Goal: Transaction & Acquisition: Purchase product/service

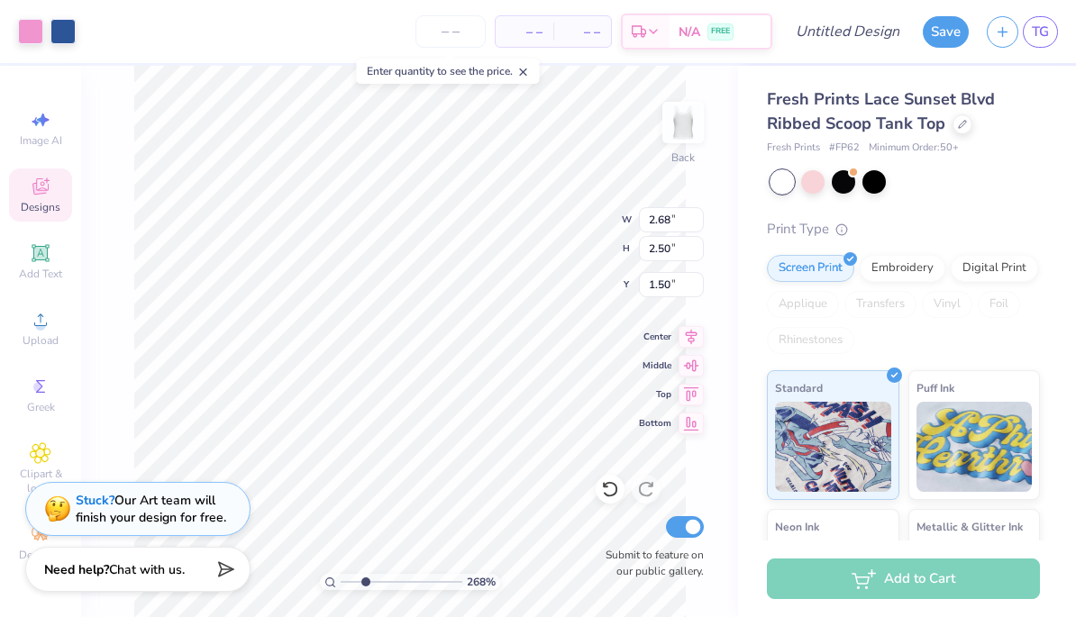
type input "2.67611116098453"
type input "3.36"
click at [731, 376] on div "358 % Back Submit to feature on our public gallery." at bounding box center [409, 341] width 657 height 551
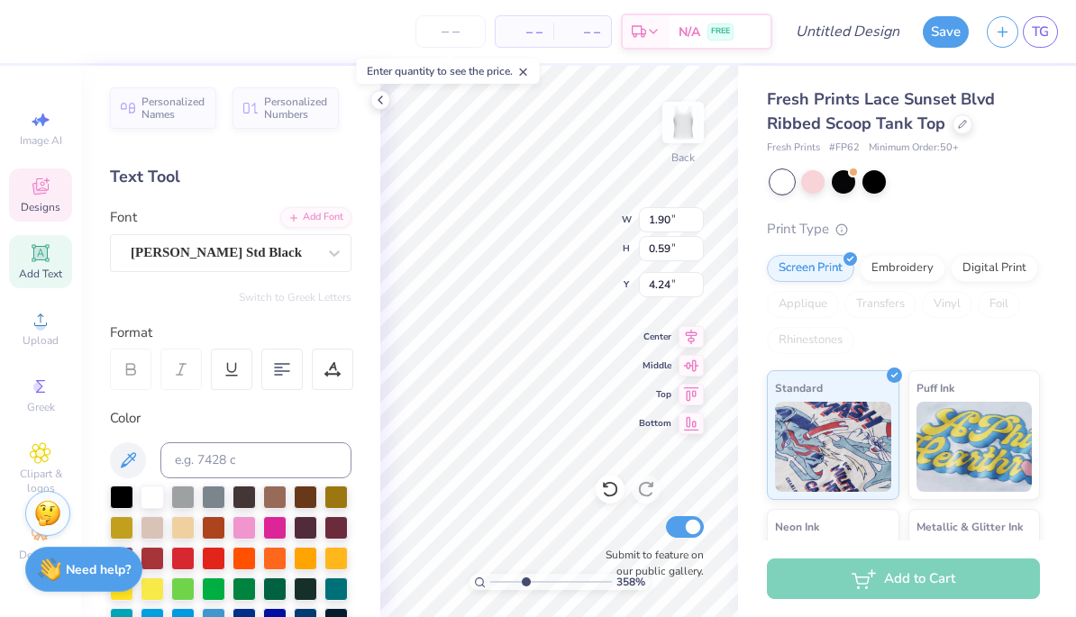
type input "3.57699094989213"
type textarea "H"
type textarea "ZETA"
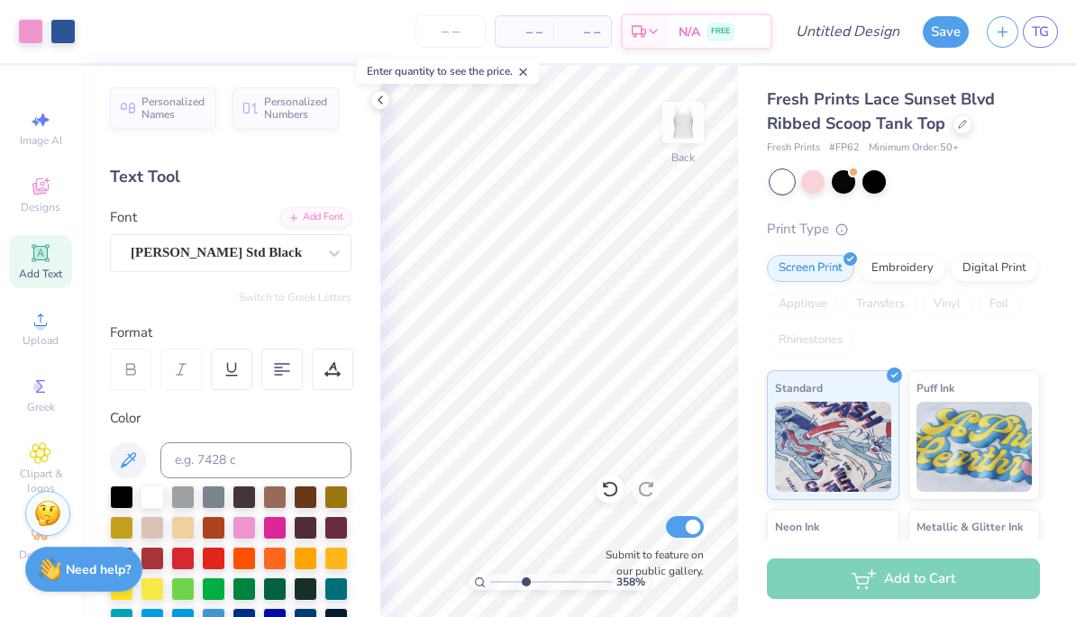
click at [749, 450] on div "Fresh Prints Lace Sunset Blvd Ribbed Scoop Tank Top Fresh Prints # FP62 Minimum…" at bounding box center [907, 422] width 338 height 712
click at [615, 489] on icon at bounding box center [610, 489] width 18 height 18
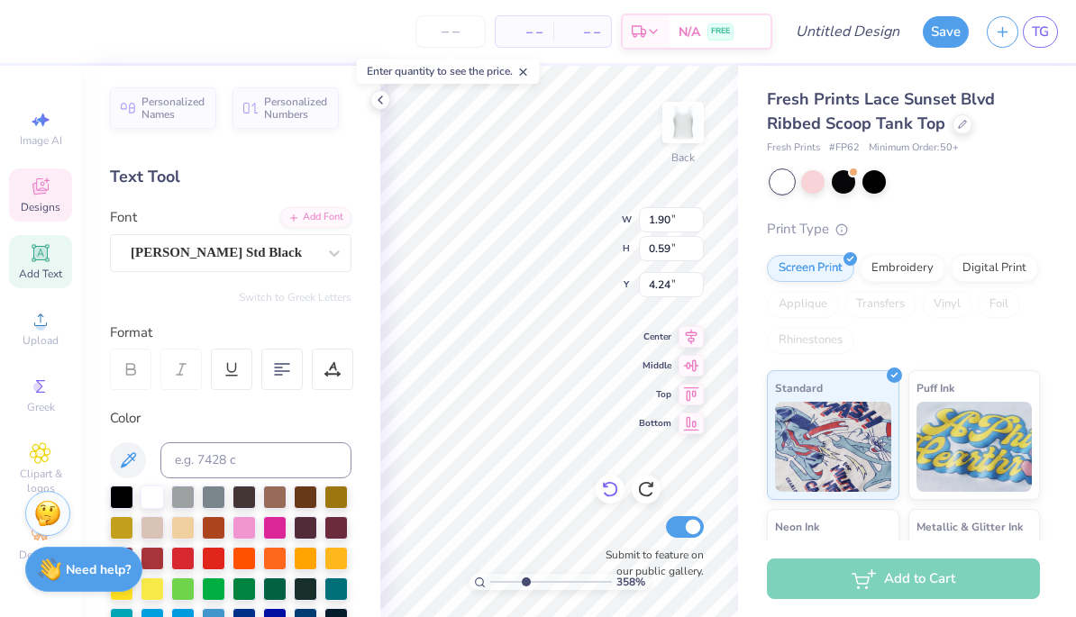
type input "3.57699094989213"
type textarea "A"
type textarea "ZETA"
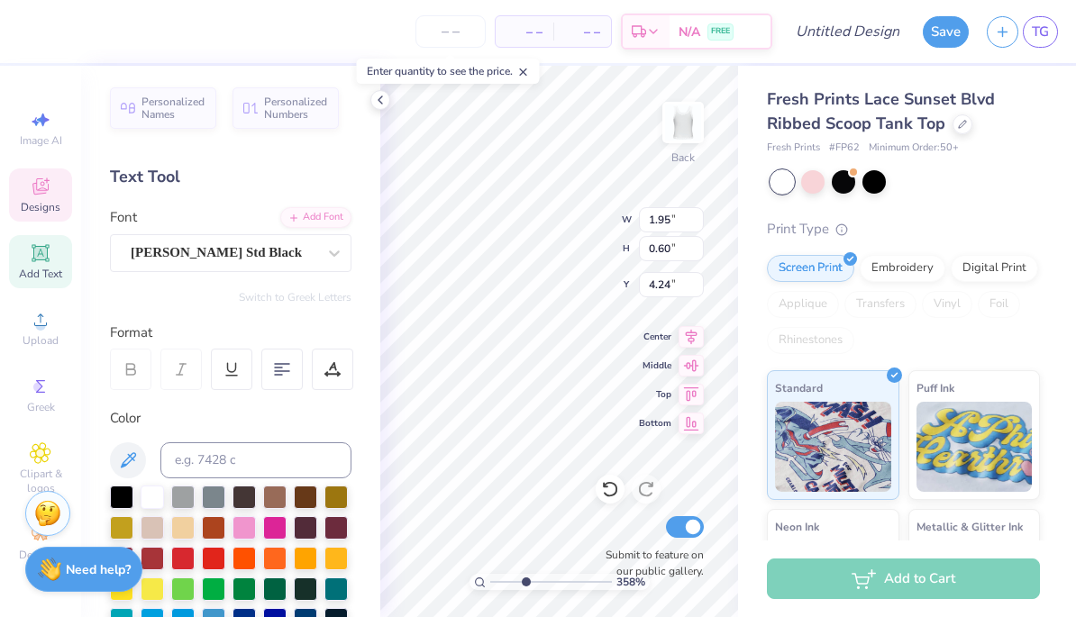
click at [742, 196] on div "Fresh Prints Lace Sunset Blvd Ribbed Scoop Tank Top Fresh Prints # FP62 Minimum…" at bounding box center [907, 422] width 338 height 712
click at [584, 55] on div "– – Per Item – – Total Est. Delivery N/A FREE" at bounding box center [399, 31] width 745 height 63
type input "3.57699094989213"
type input "4.20"
click at [758, 202] on div "Fresh Prints Lace Sunset Blvd Ribbed Scoop Tank Top Fresh Prints # FP62 Minimum…" at bounding box center [907, 422] width 338 height 712
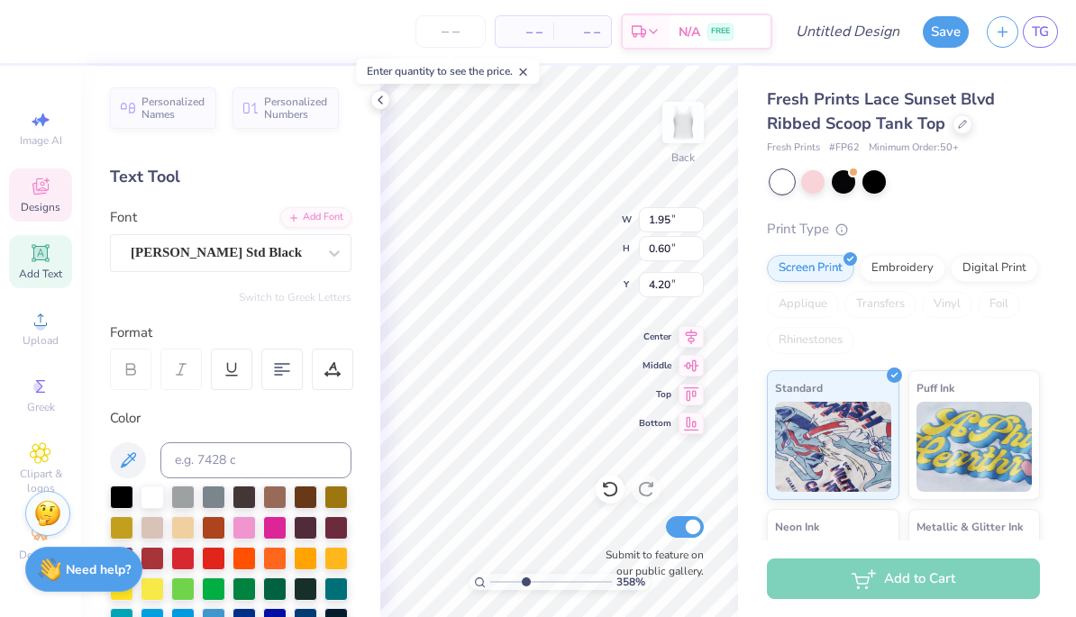
click at [749, 480] on div "Fresh Prints Lace Sunset Blvd Ribbed Scoop Tank Top Fresh Prints # FP62 Minimum…" at bounding box center [907, 422] width 338 height 712
click at [379, 105] on icon at bounding box center [380, 100] width 14 height 14
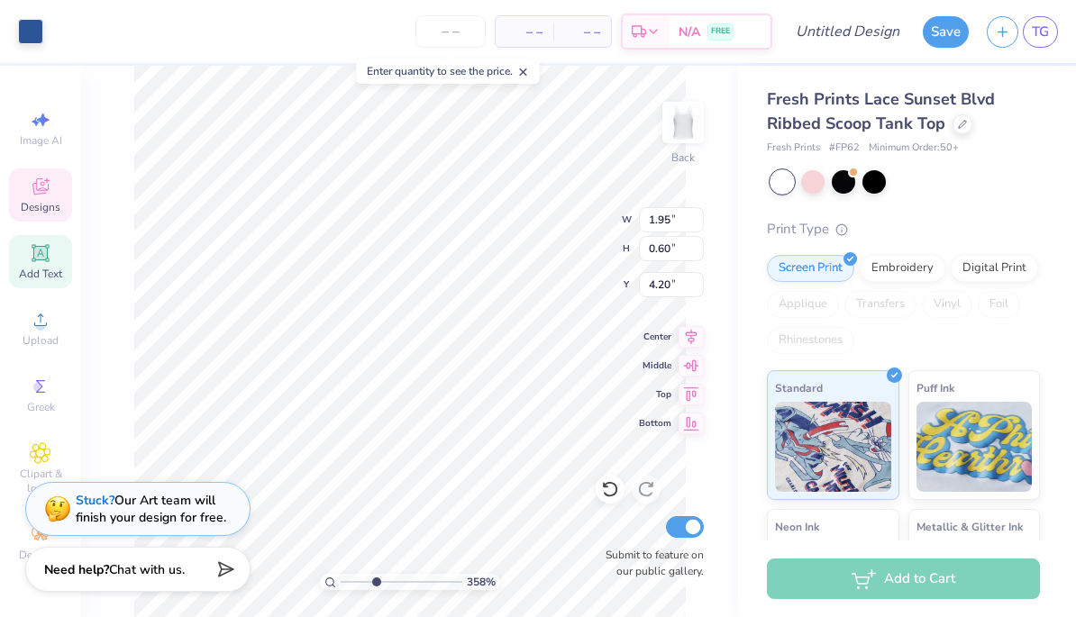
type input "3.57699094989213"
type input "4.24"
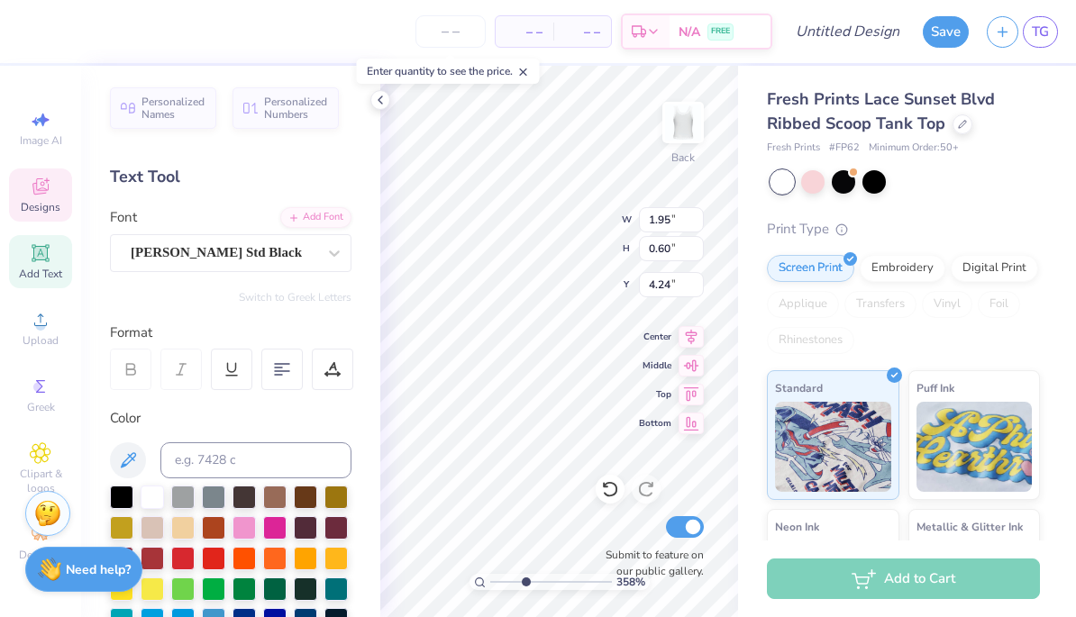
type input "3.57699094989213"
type input "4.25"
click at [366, 245] on div "Personalized Names Personalized Numbers Text Tool Add Font Font Cooper Std Blac…" at bounding box center [230, 341] width 299 height 551
click at [381, 109] on div at bounding box center [380, 100] width 20 height 20
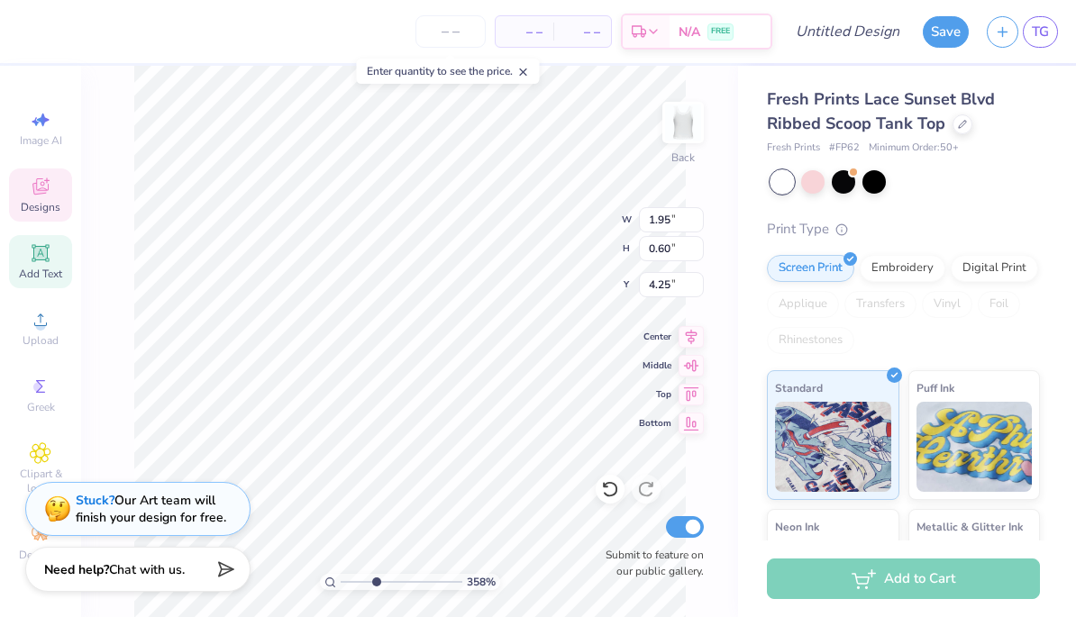
type input "3.57699094989213"
type input "4.19"
type input "3.57699094989213"
type input "4.21"
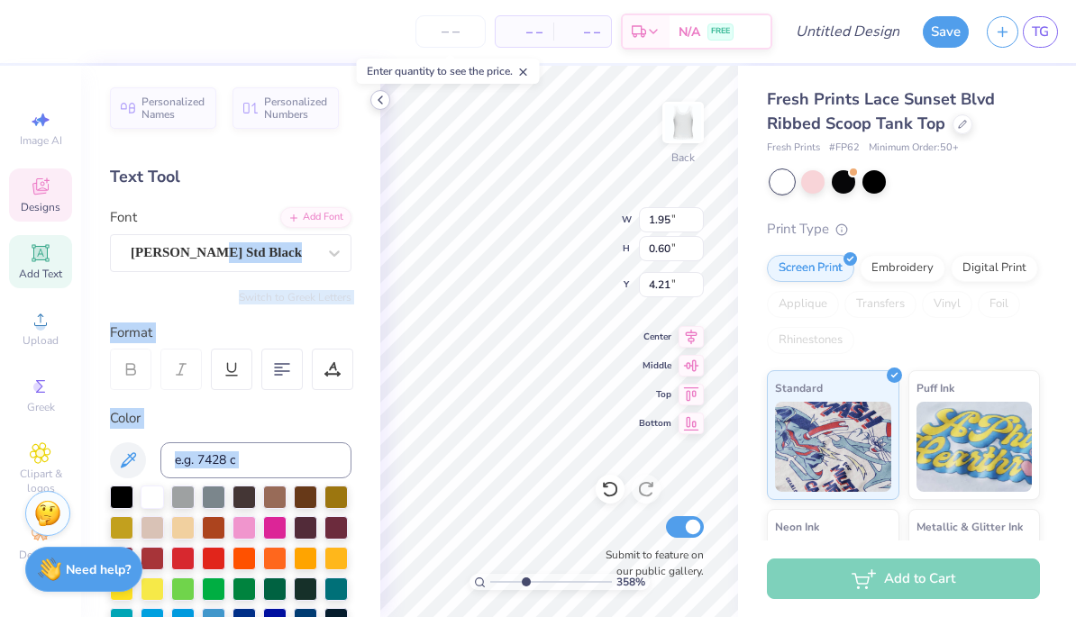
type input "3.57699094989213"
type input "4.22"
click at [896, 221] on div "Print Type" at bounding box center [903, 229] width 273 height 21
click at [375, 108] on div at bounding box center [380, 100] width 20 height 20
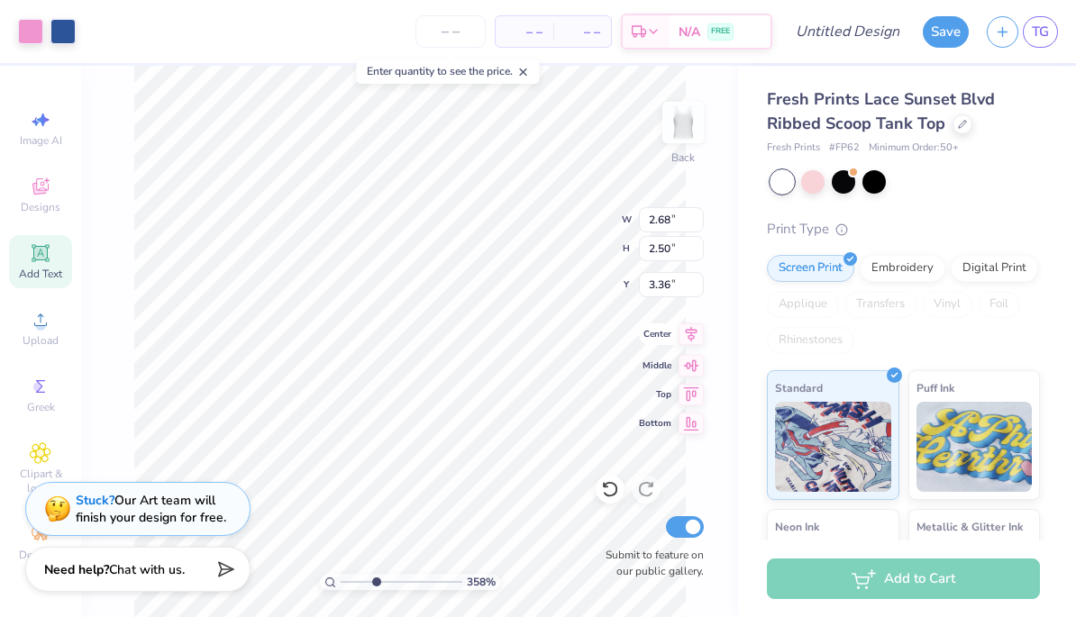
click at [693, 336] on icon at bounding box center [692, 333] width 12 height 15
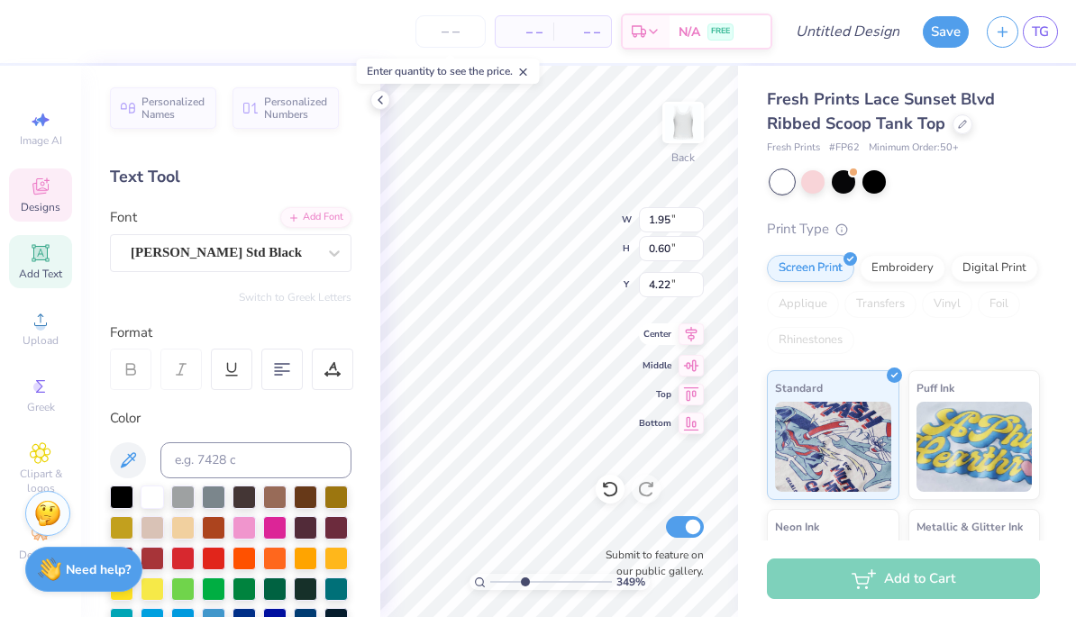
click at [690, 339] on icon at bounding box center [692, 333] width 12 height 15
click at [387, 92] on div at bounding box center [380, 100] width 20 height 20
type input "6.49239417363003"
type input "4.21"
click at [894, 213] on div "Fresh Prints Lace Sunset Blvd Ribbed Scoop Tank Top Fresh Prints # FP62 Minimum…" at bounding box center [903, 432] width 273 height 690
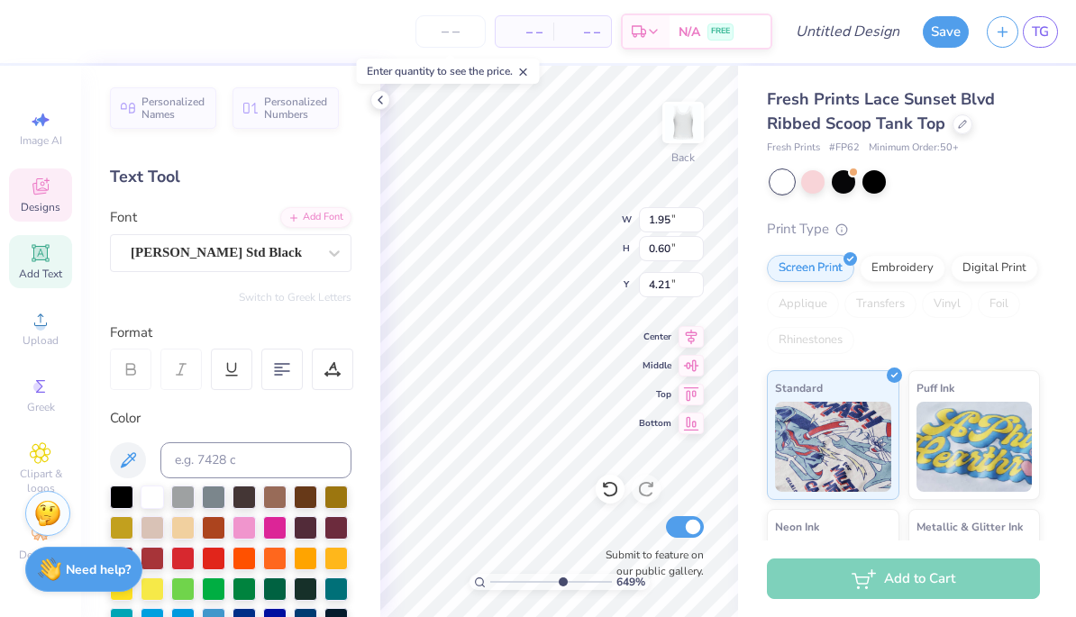
click at [386, 99] on icon at bounding box center [380, 100] width 14 height 14
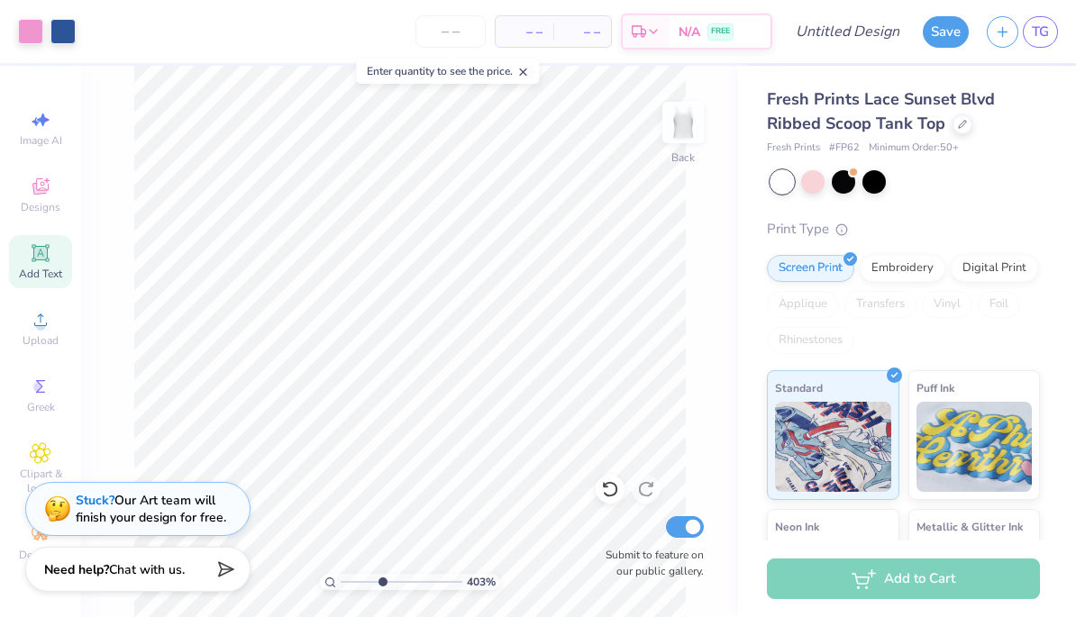
scroll to position [0, 1]
click at [757, 176] on div "Fresh Prints Lace Sunset Blvd Ribbed Scoop Tank Top Fresh Prints # FP62 Minimum…" at bounding box center [907, 422] width 338 height 712
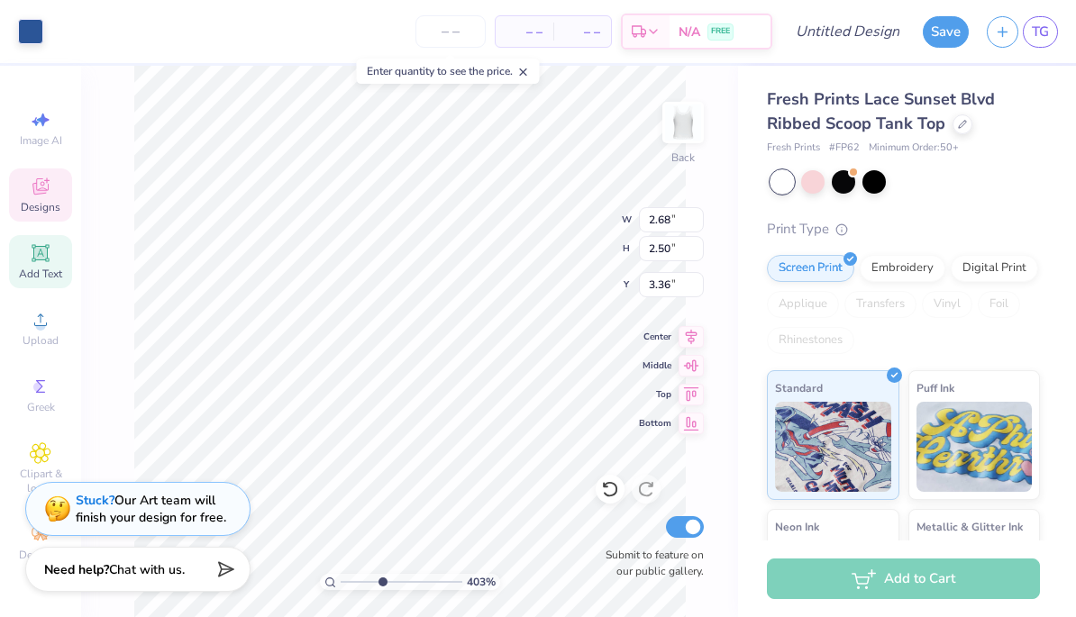
type input "4.02611490541288"
type input "3.32"
click at [616, 493] on icon at bounding box center [609, 490] width 15 height 16
type input "4.02611490541288"
type input "3.36"
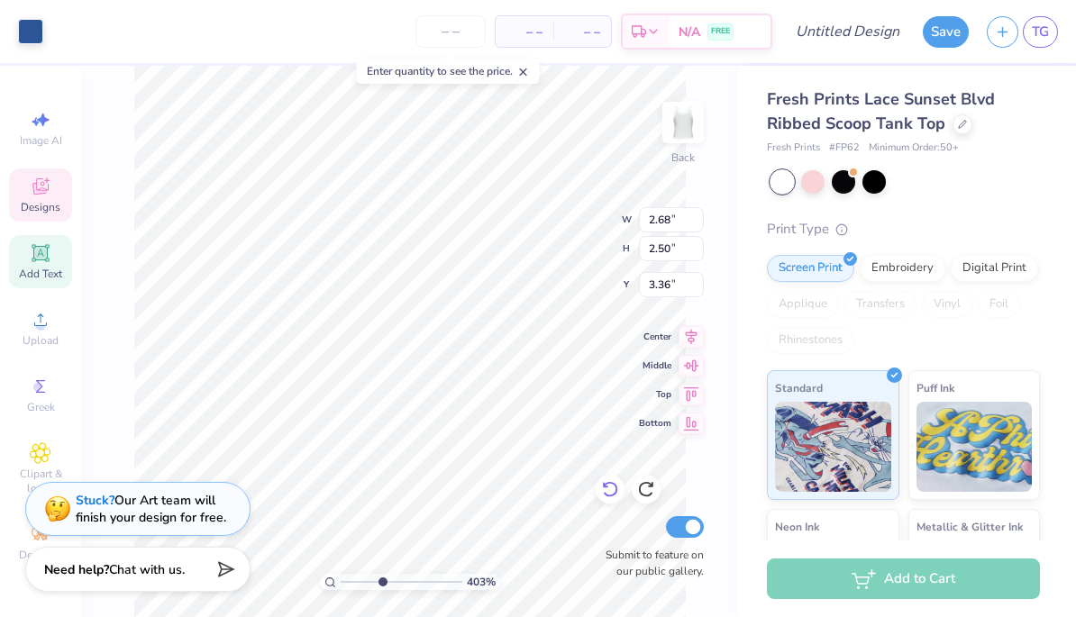
click at [608, 496] on icon at bounding box center [609, 490] width 15 height 16
click at [607, 496] on icon at bounding box center [609, 490] width 15 height 16
click at [610, 488] on icon at bounding box center [610, 489] width 18 height 18
click at [647, 498] on icon at bounding box center [646, 489] width 18 height 18
type input "4.02611490541288"
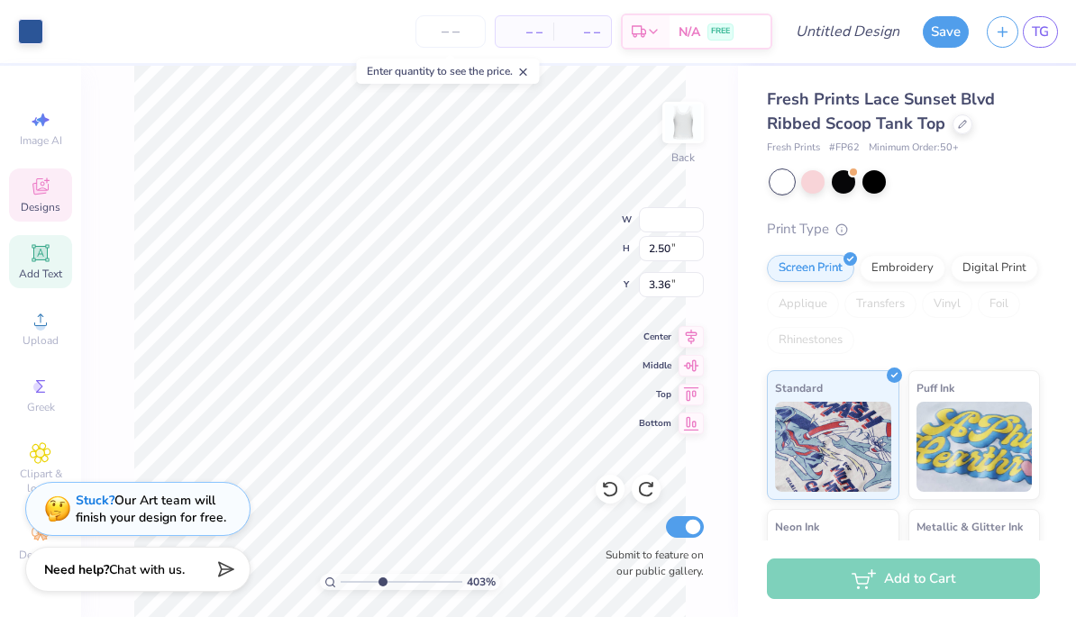
click at [750, 307] on div "Fresh Prints Lace Sunset Blvd Ribbed Scoop Tank Top Fresh Prints # FP62 Minimum…" at bounding box center [907, 422] width 338 height 712
click at [162, 28] on div "– – Per Item – – Total Est. Delivery N/A FREE" at bounding box center [412, 31] width 720 height 63
click at [728, 189] on div "403 % Back W H 2.50 2.50 " Y 3.36 3.36 " Center Middle Top Bottom Submit to fea…" at bounding box center [409, 341] width 657 height 551
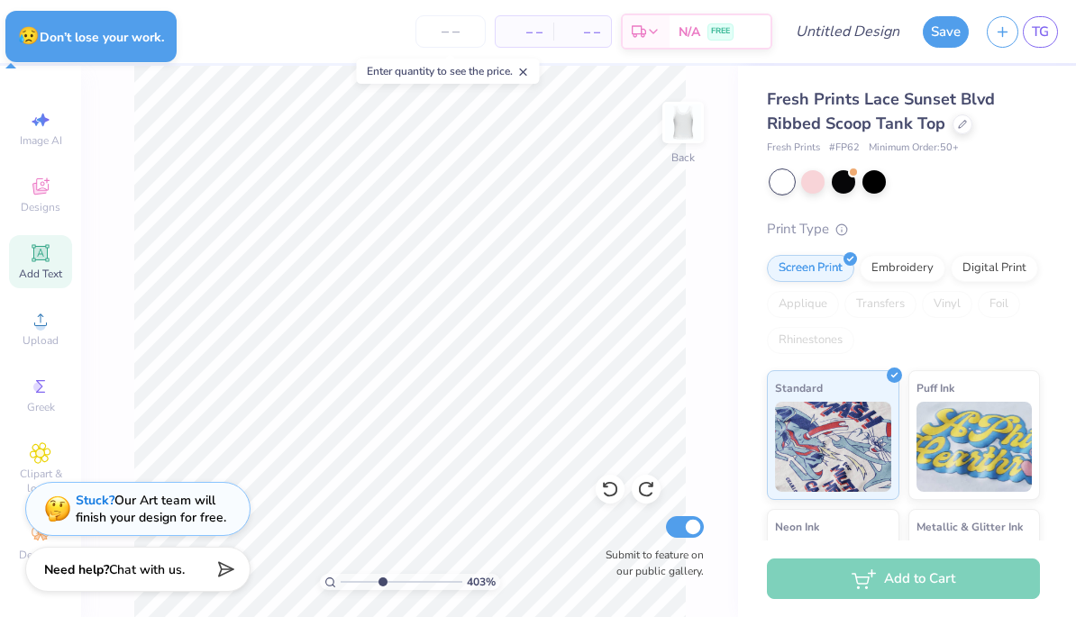
type input "4.02611490541288"
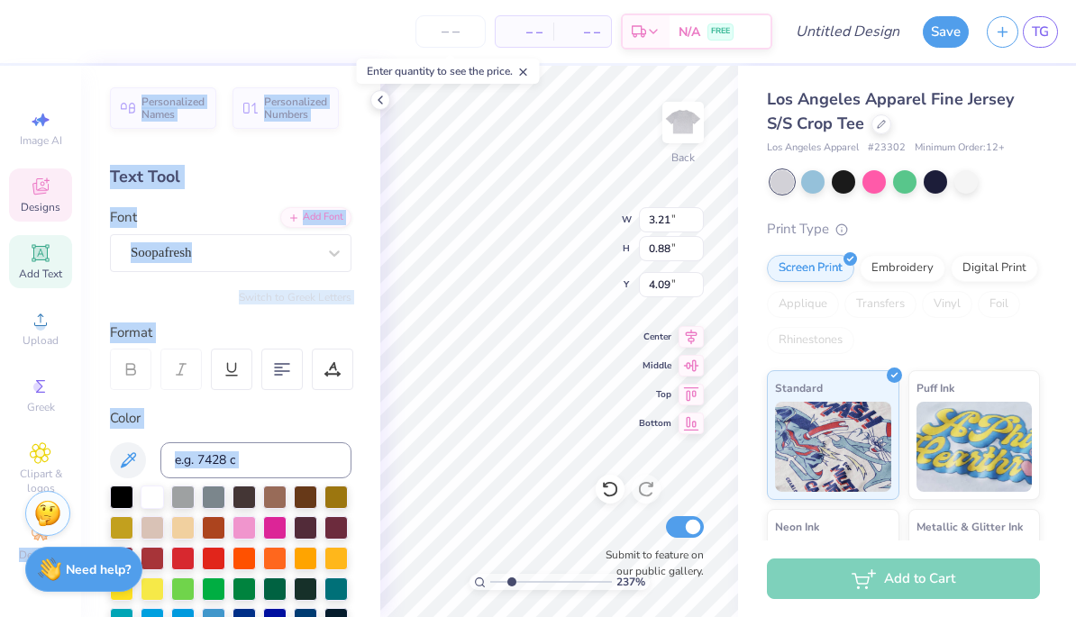
type input "2.3747066930146"
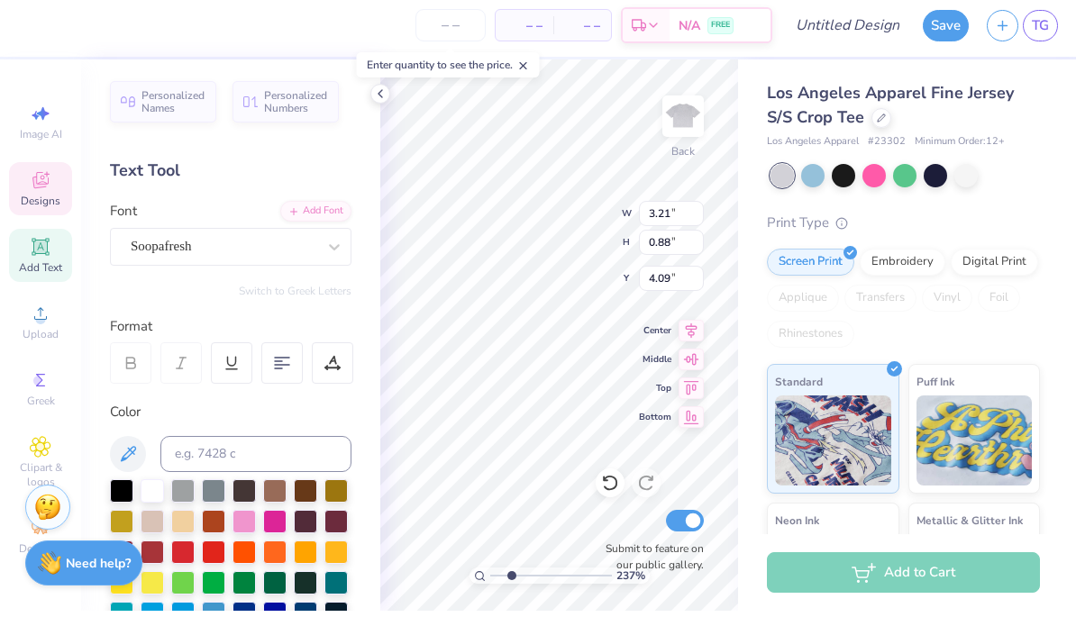
scroll to position [1, 0]
type textarea "b"
type textarea "est 1898"
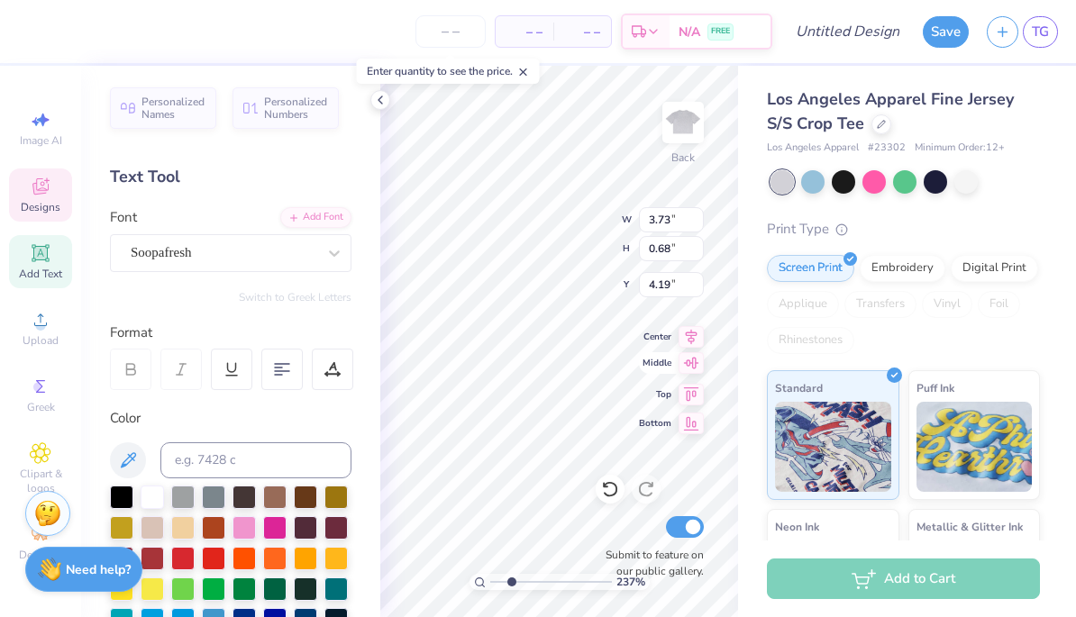
type input "2.3747066930146"
type input "3.56"
type input "0.65"
type input "2.3747066930146"
type input "3.38"
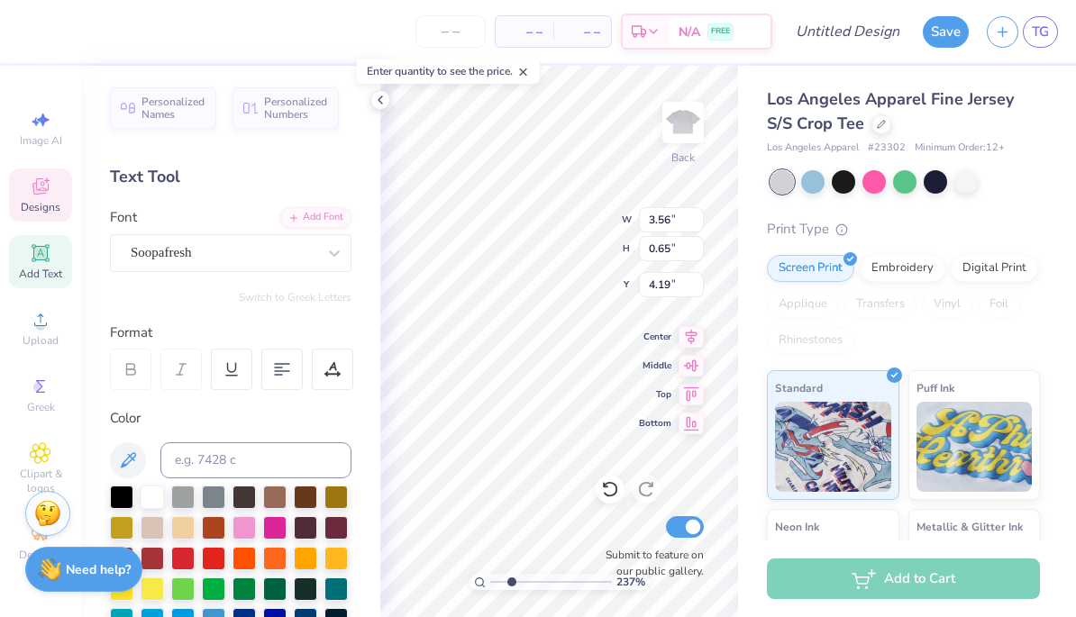
type input "0.61"
type input "3.36456366697658"
type input "3.26"
type input "0.59"
type input "3.36456366697658"
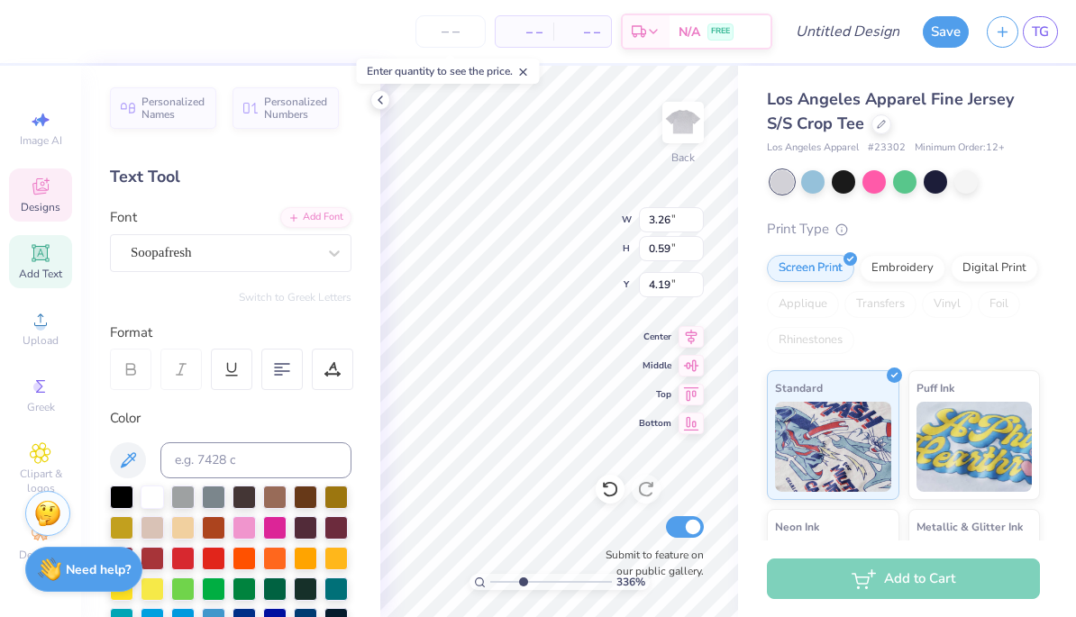
type input "4.09"
click at [957, 330] on div "Screen Print Embroidery Digital Print Applique Transfers Vinyl Foil Rhinestones" at bounding box center [903, 304] width 273 height 99
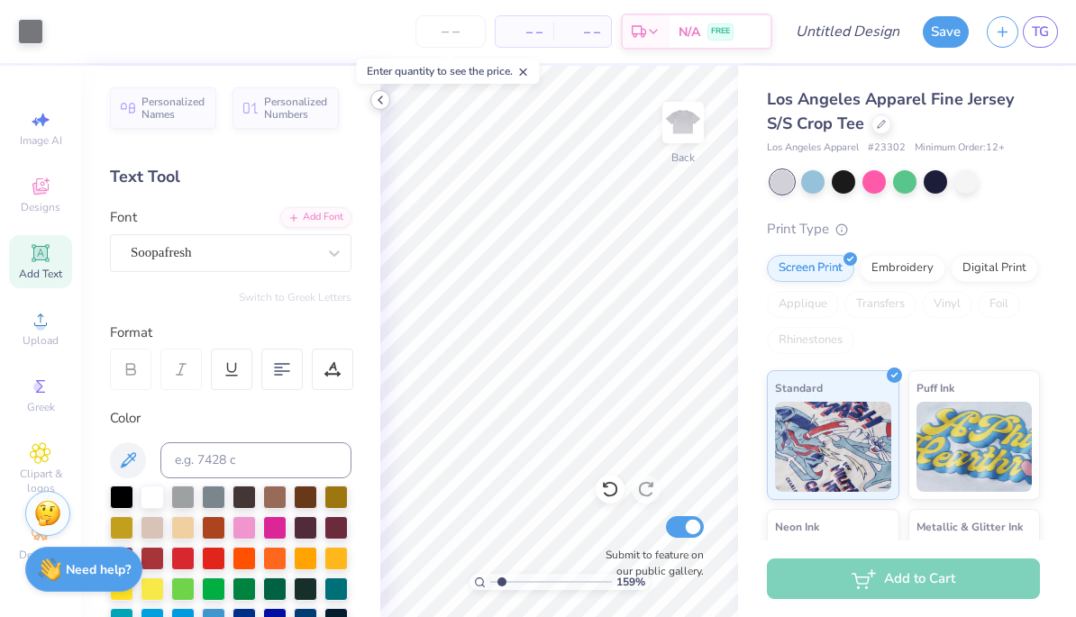
click at [382, 106] on icon at bounding box center [380, 100] width 14 height 14
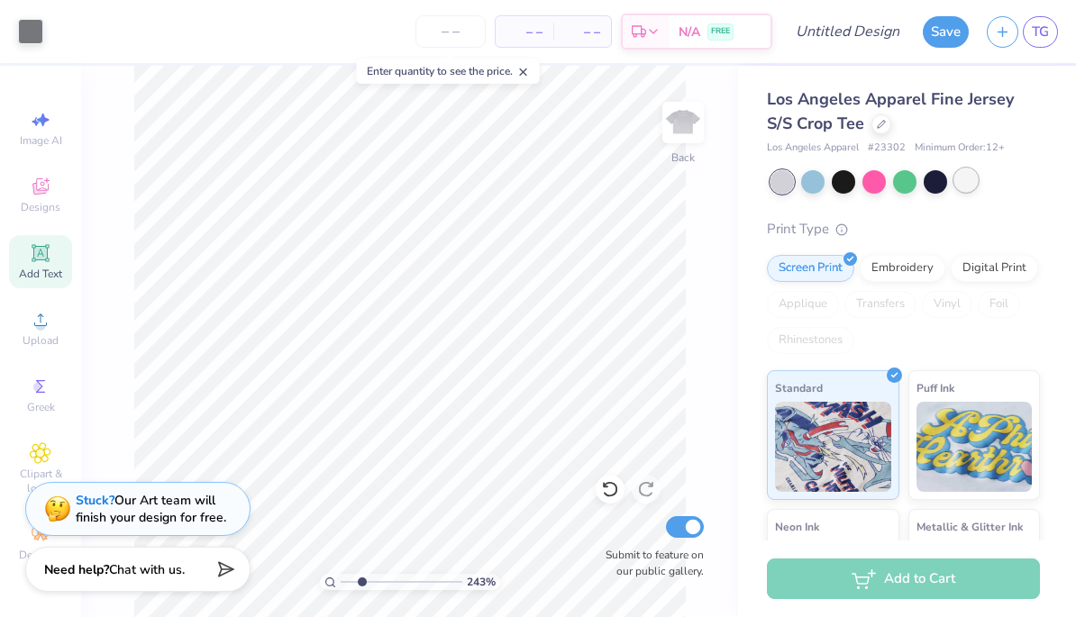
click at [960, 174] on div at bounding box center [965, 179] width 23 height 23
type input "2.43311222668487"
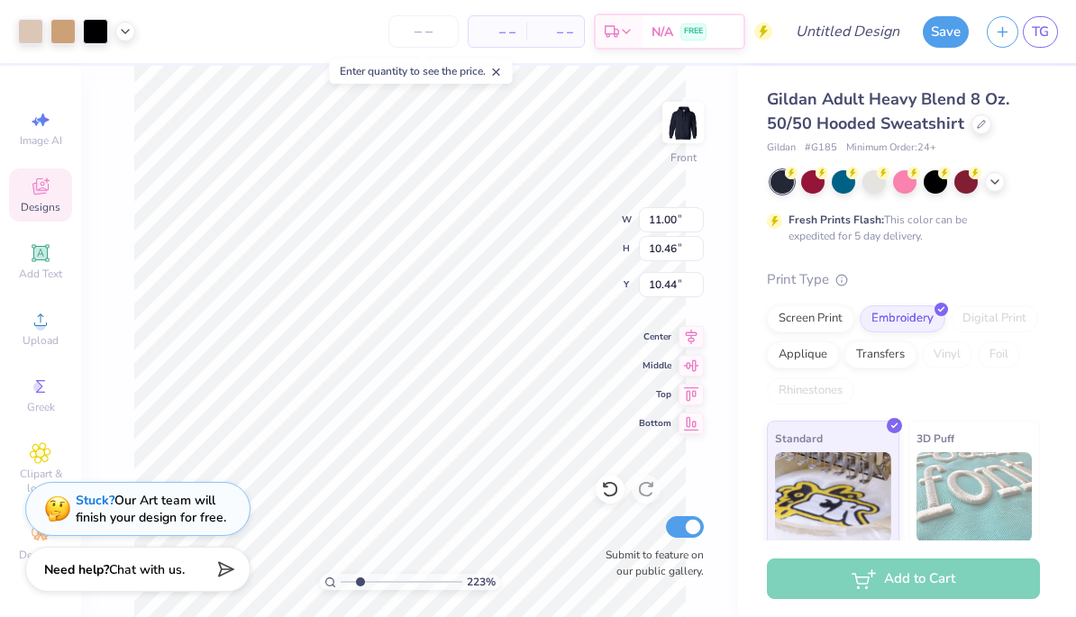
type input "2.23136472378353"
type input "10.44"
click at [604, 487] on icon at bounding box center [606, 486] width 4 height 4
type input "2.34044381093945"
type input "6.00"
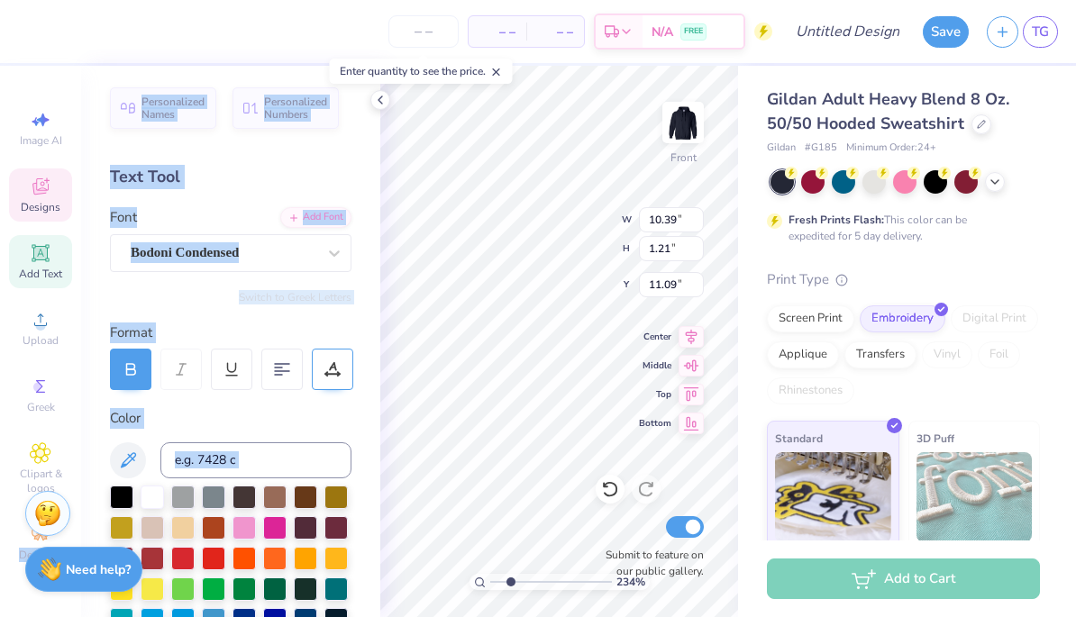
type input "2.34044381093945"
type input "17.06"
click at [1049, 279] on div "Gildan Adult Heavy Blend 8 Oz. 50/50 Hooded Sweatshirt Gildan # G185 Minimum Or…" at bounding box center [907, 377] width 338 height 623
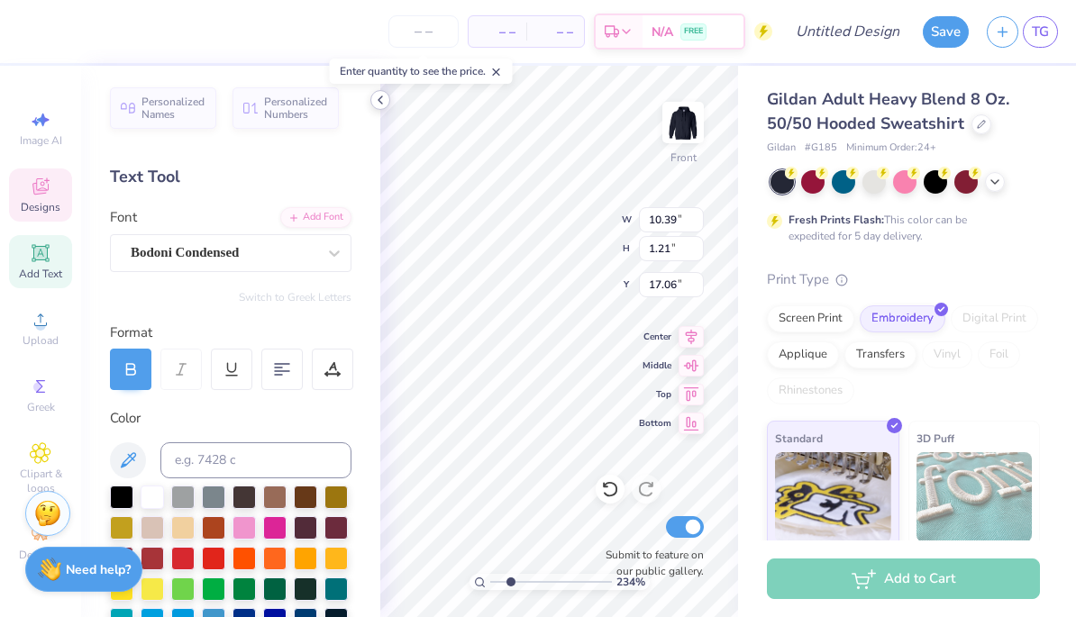
click at [384, 103] on icon at bounding box center [380, 100] width 14 height 14
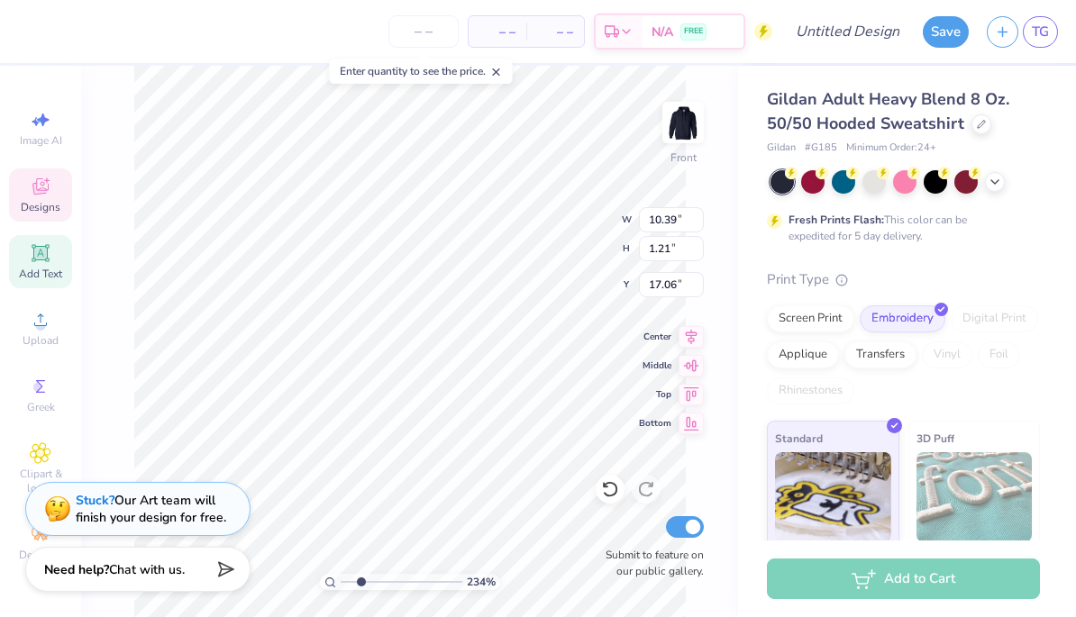
click at [277, 30] on div "– – Per Item – – Total Est. Delivery N/A FREE" at bounding box center [399, 31] width 745 height 63
click at [265, 34] on div "– – Per Item – – Total Est. Delivery N/A FREE" at bounding box center [399, 31] width 745 height 63
type input "2.34044381093945"
type input "16.73"
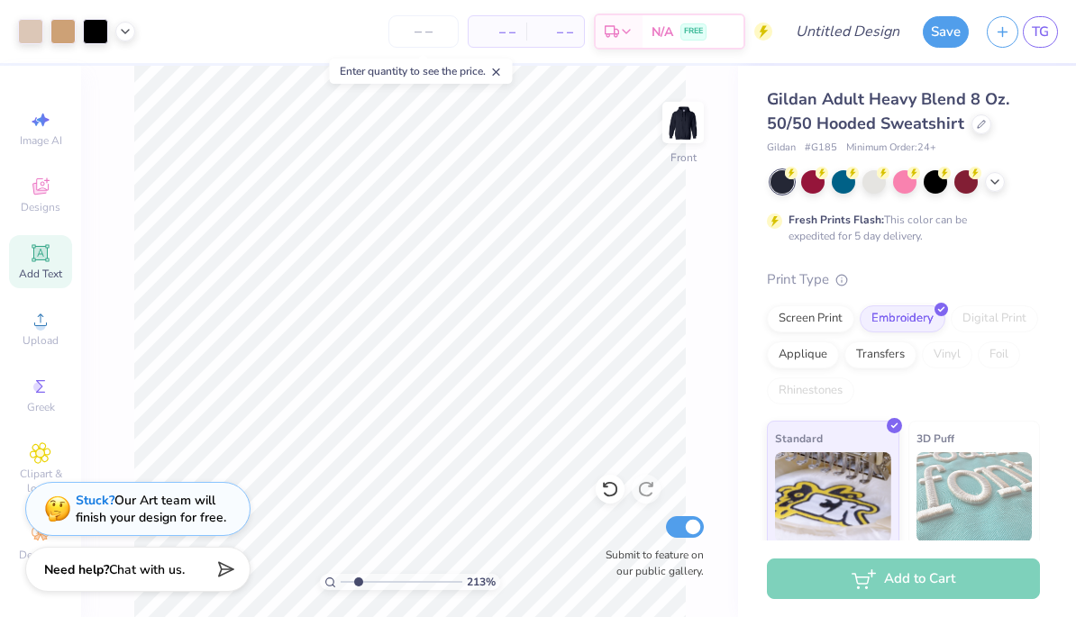
click at [503, 63] on span at bounding box center [496, 71] width 13 height 16
click at [910, 182] on div at bounding box center [904, 179] width 23 height 23
click at [964, 186] on div at bounding box center [965, 179] width 23 height 23
click at [905, 184] on div at bounding box center [904, 179] width 23 height 23
type input "2.12224291828194"
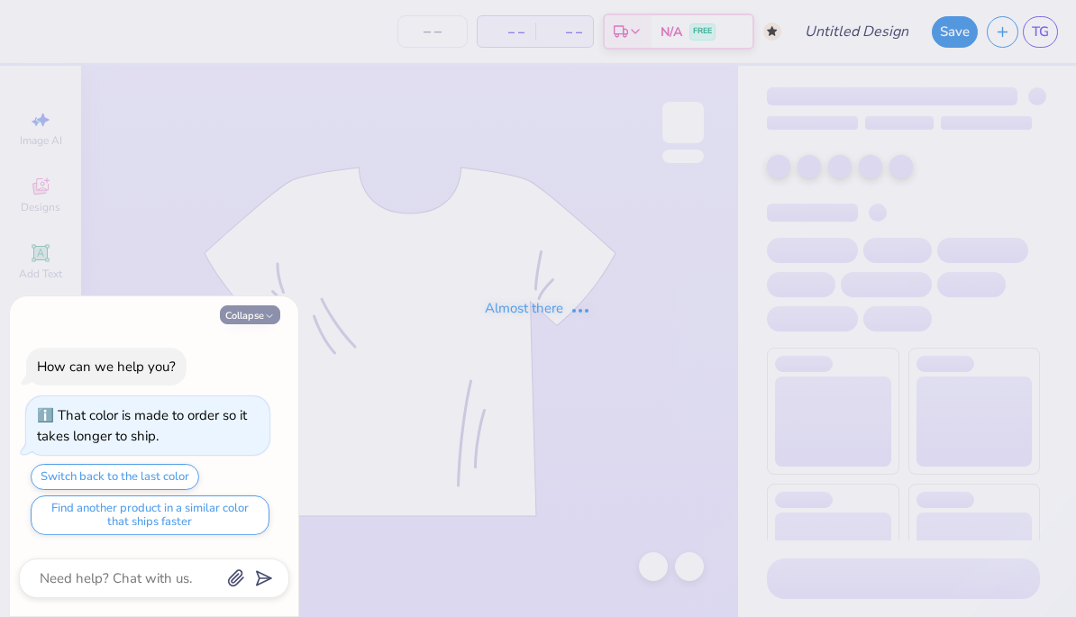
click at [246, 319] on button "Collapse" at bounding box center [250, 314] width 60 height 19
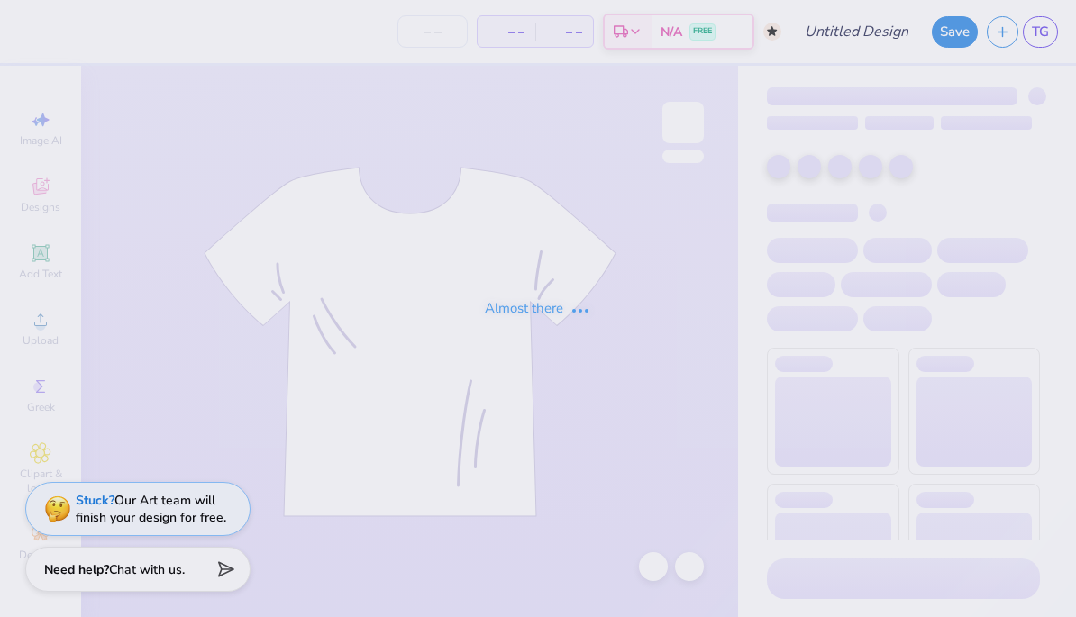
type textarea "x"
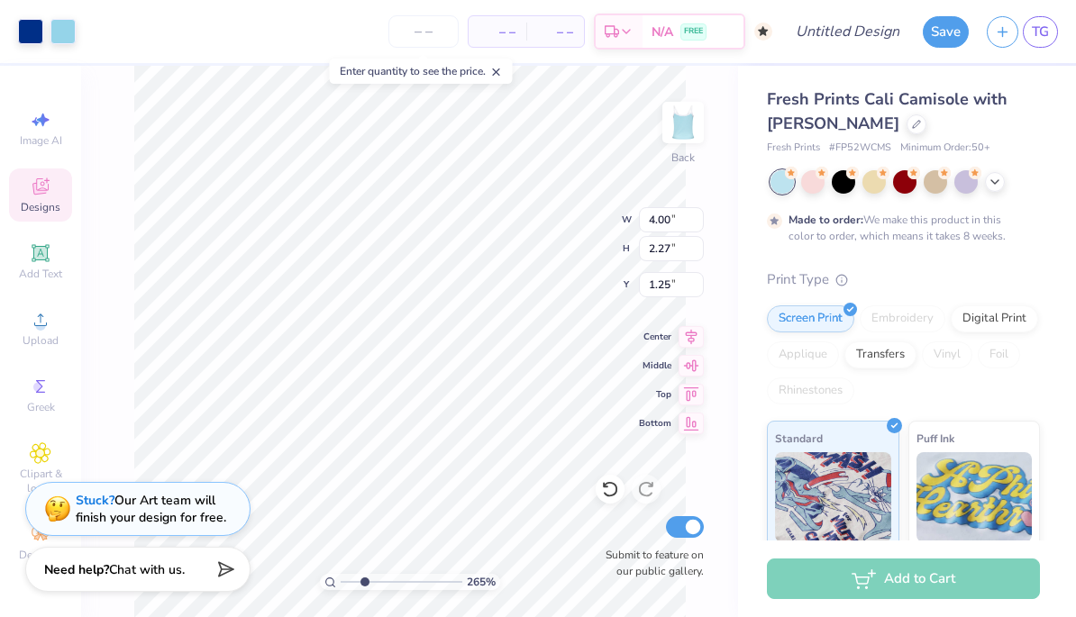
type input "2.6501956573606"
type input "1.02"
type input "4.01846382499752"
type input "1.05"
type input "4.01846382499752"
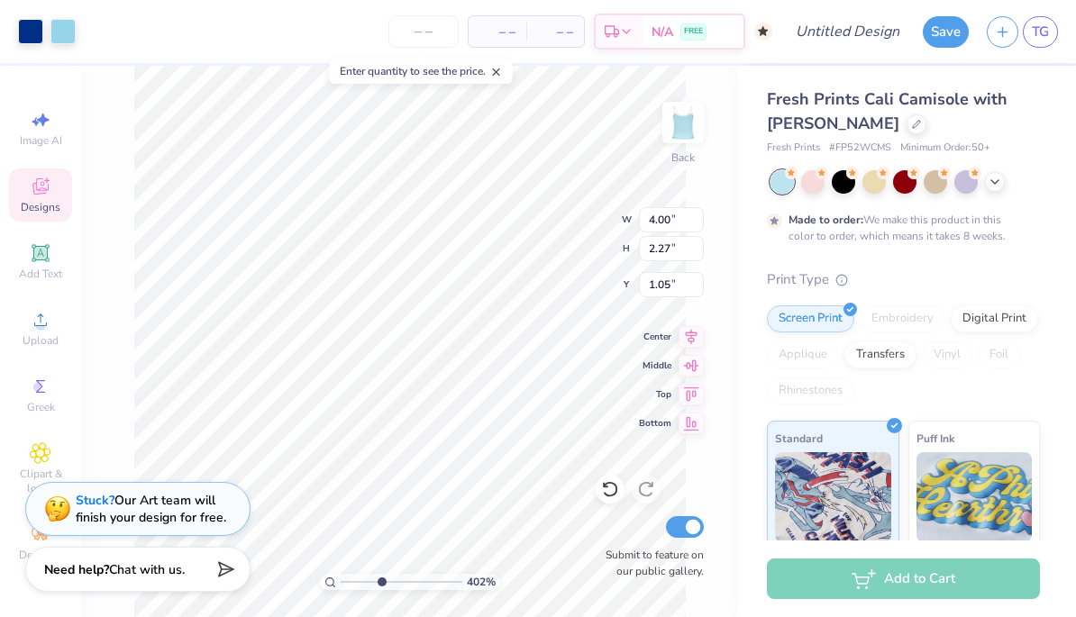
type input "1.06"
click at [712, 422] on div "402 % Back Submit to feature on our public gallery." at bounding box center [409, 341] width 657 height 551
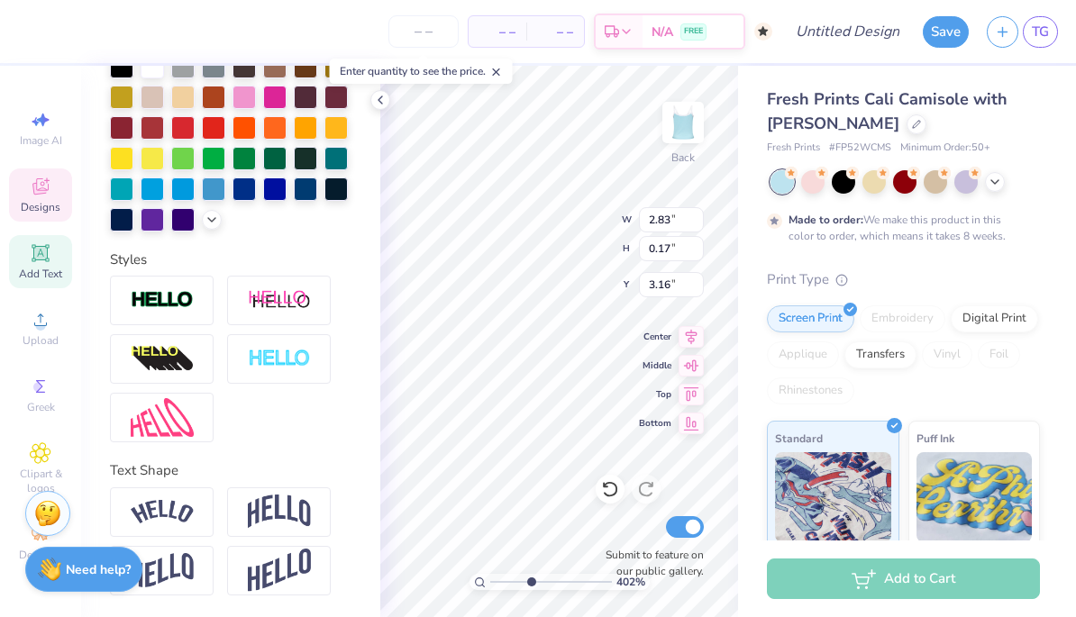
scroll to position [432, 0]
type input "4.01846382499752"
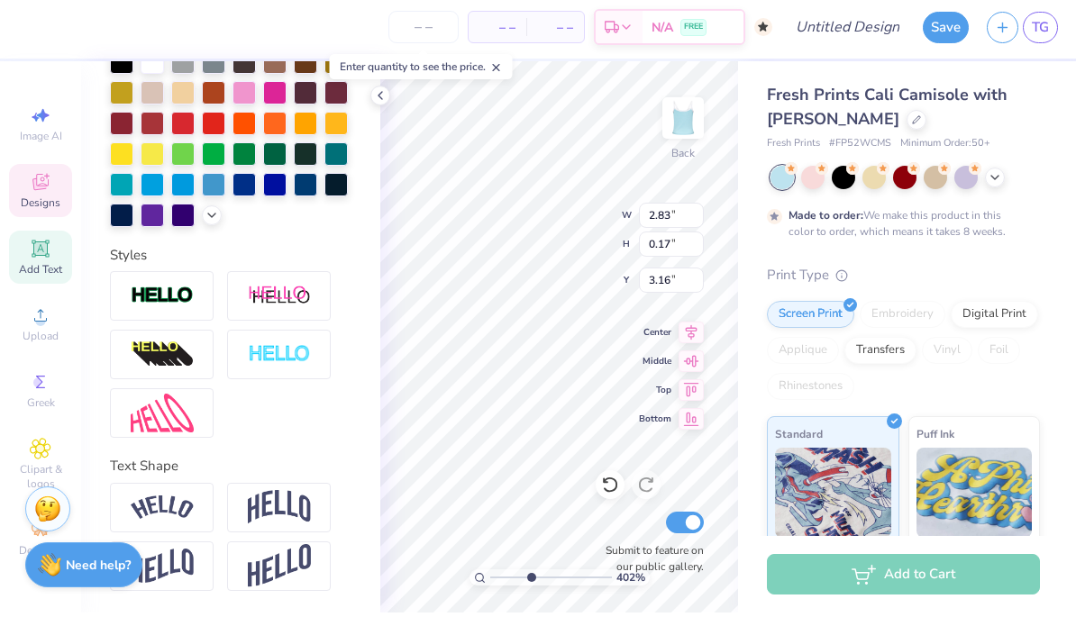
scroll to position [1, 1]
type textarea "E"
drag, startPoint x: 766, startPoint y: 256, endPoint x: 324, endPoint y: 151, distance: 453.7
click at [766, 256] on div "Fresh Prints Cali Camisole with Mona Stitch Fresh Prints # FP52WCMS Minimum Ord…" at bounding box center [907, 447] width 338 height 762
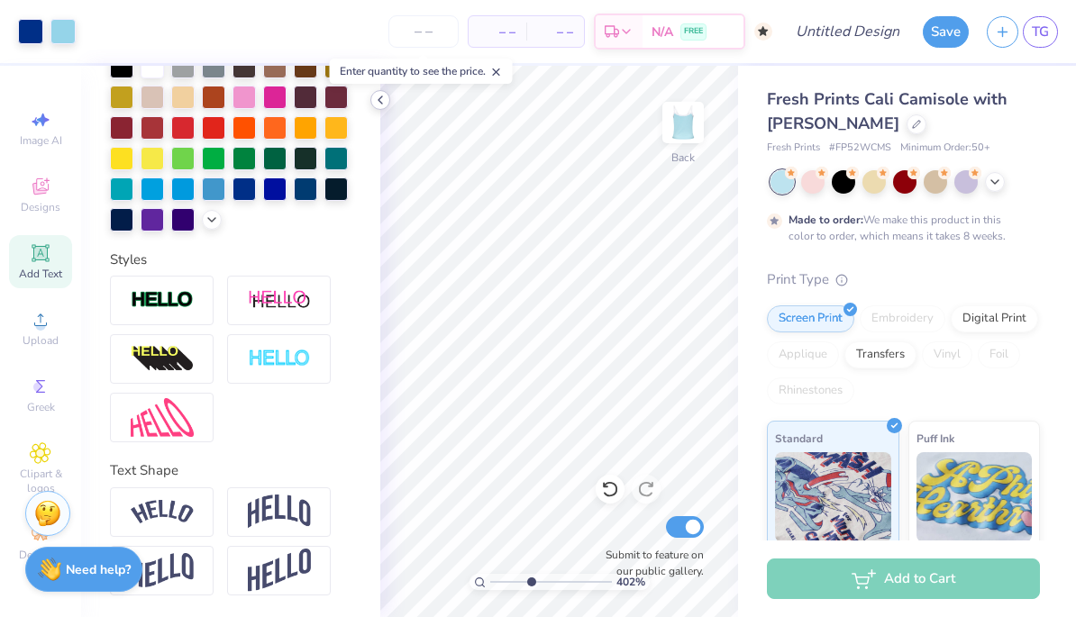
click at [383, 103] on icon at bounding box center [380, 100] width 14 height 14
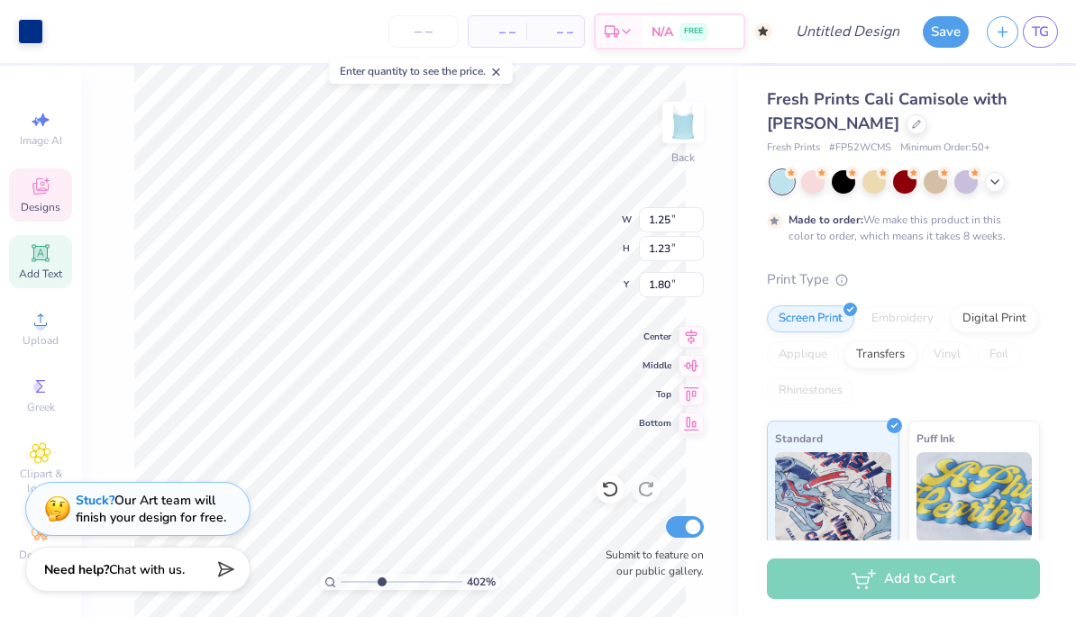
type input "4.01846382499752"
type input "1.99"
click at [613, 494] on icon at bounding box center [610, 489] width 18 height 18
type input "4.01846382499752"
type input "1.80"
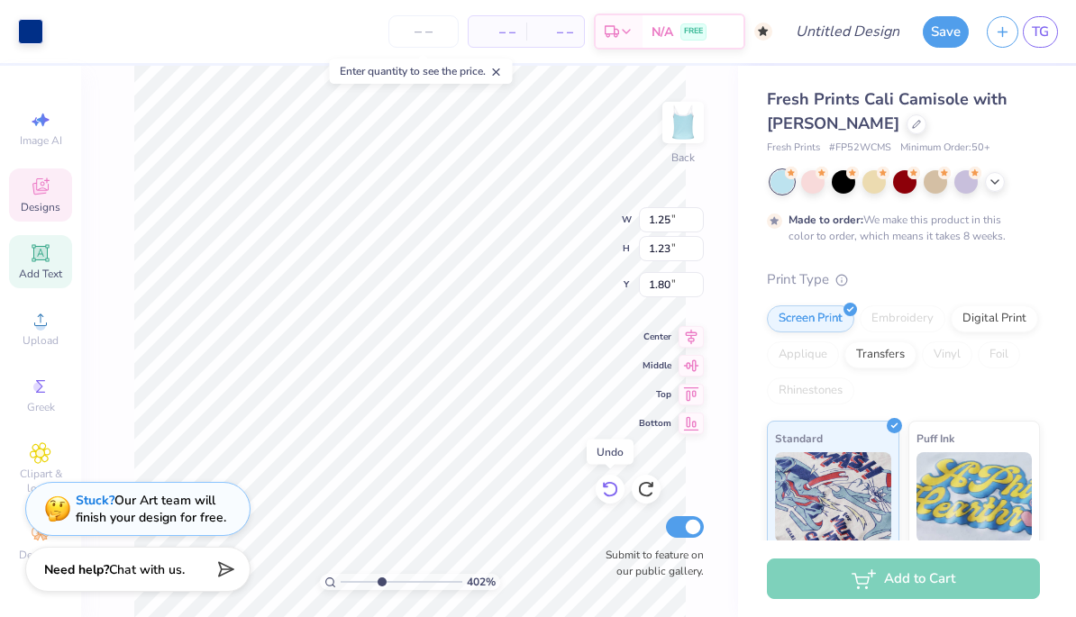
click at [613, 494] on icon at bounding box center [610, 489] width 18 height 18
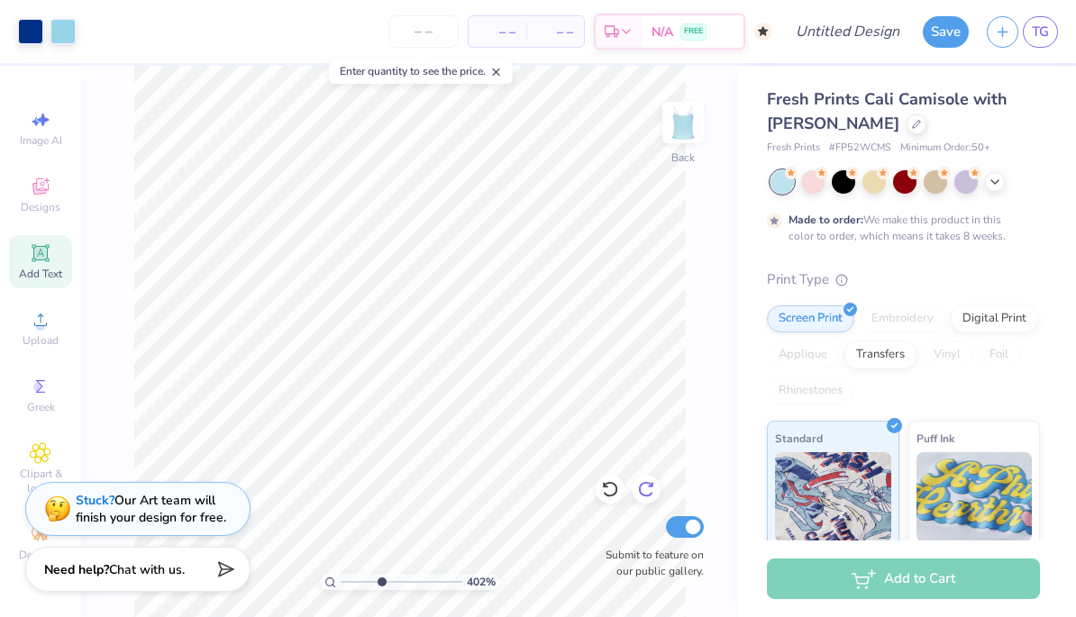
click at [652, 499] on div at bounding box center [646, 489] width 29 height 29
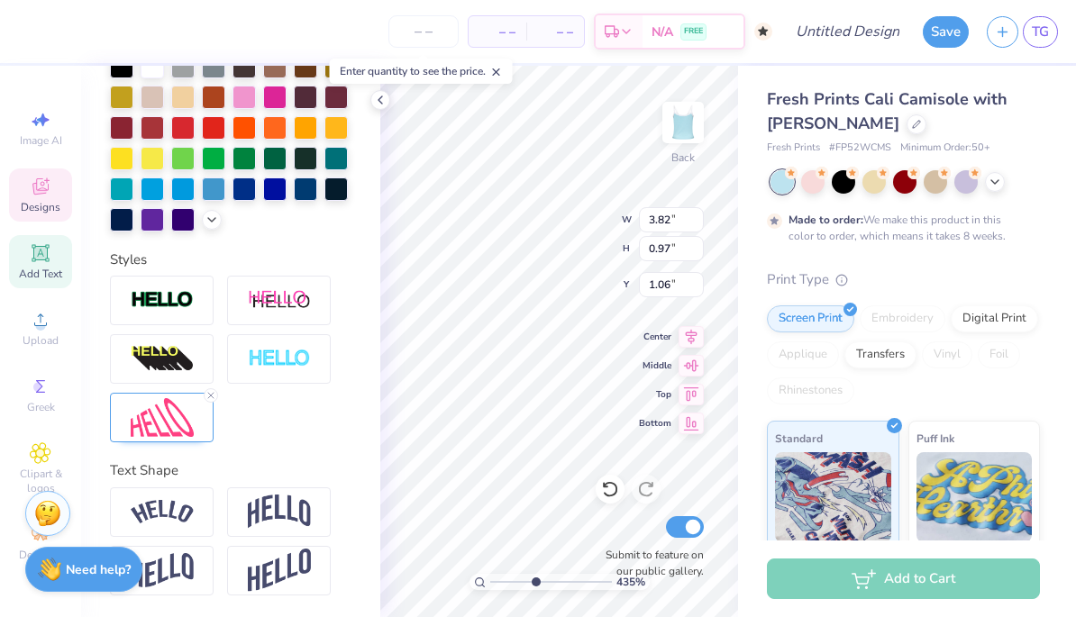
type input "4.34612668297005"
type input "0.82"
click at [748, 451] on div "Fresh Prints Cali Camisole with Mona Stitch Fresh Prints # FP52WCMS Minimum Ord…" at bounding box center [907, 447] width 338 height 762
click at [769, 414] on div "Print Type Screen Print Embroidery Digital Print Applique Transfers Vinyl Foil …" at bounding box center [903, 548] width 273 height 559
click at [385, 94] on icon at bounding box center [380, 100] width 14 height 14
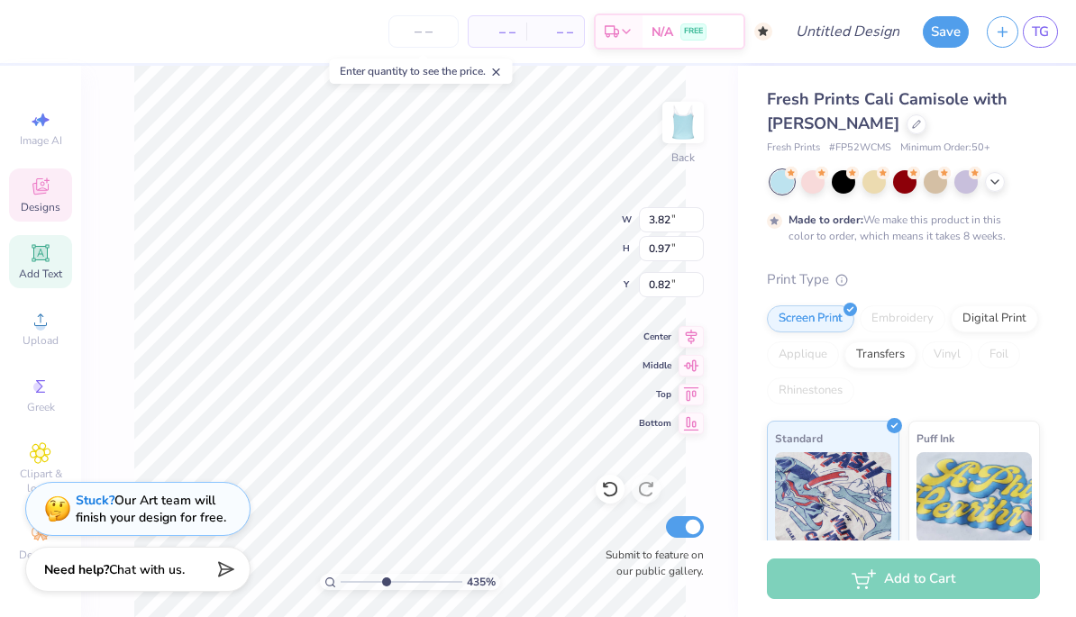
type input "4.34612668297005"
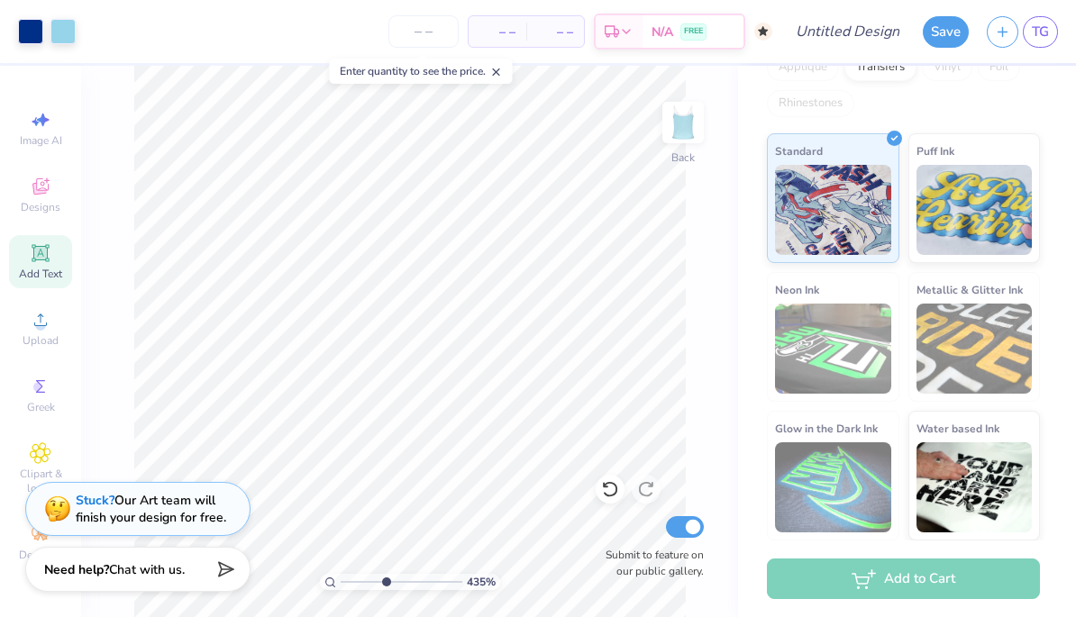
scroll to position [287, 0]
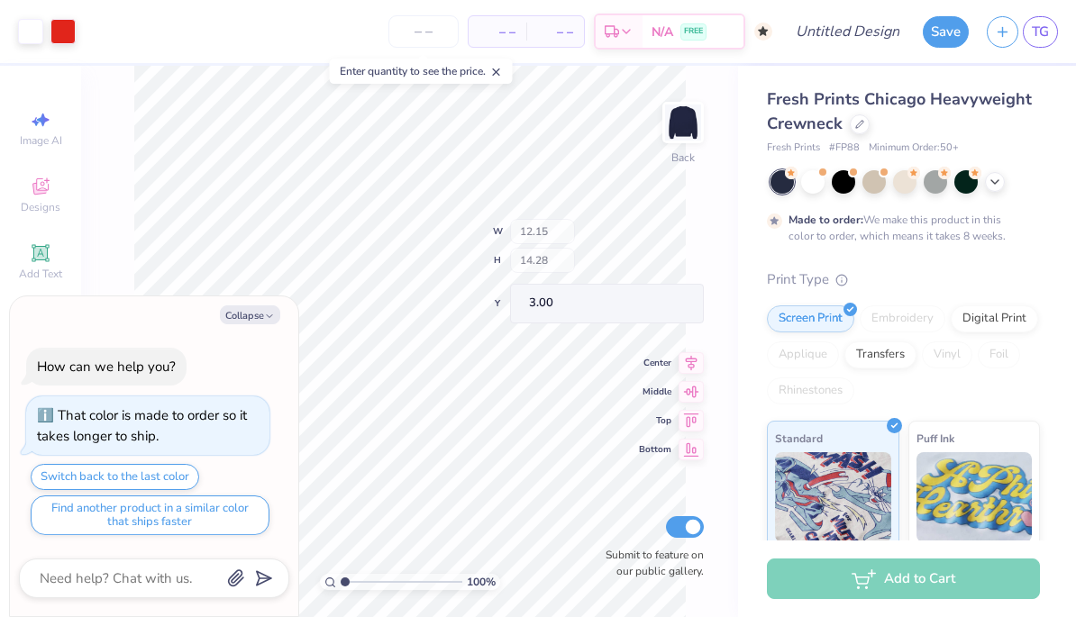
type textarea "x"
type input "3.56572604259579"
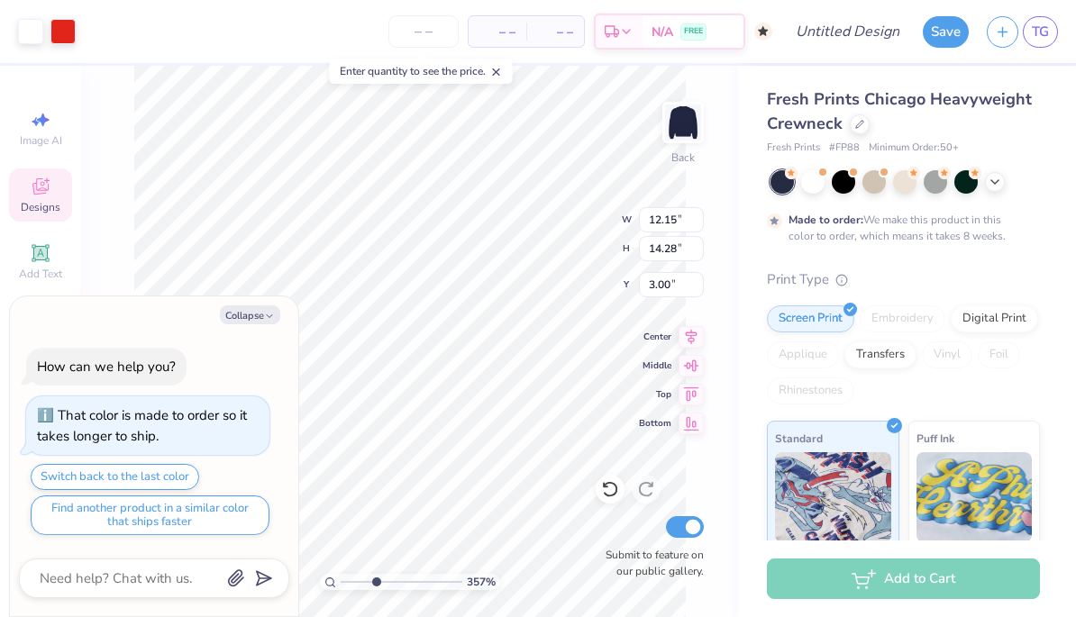
type textarea "x"
type input "3.09"
click at [814, 190] on div at bounding box center [812, 179] width 23 height 23
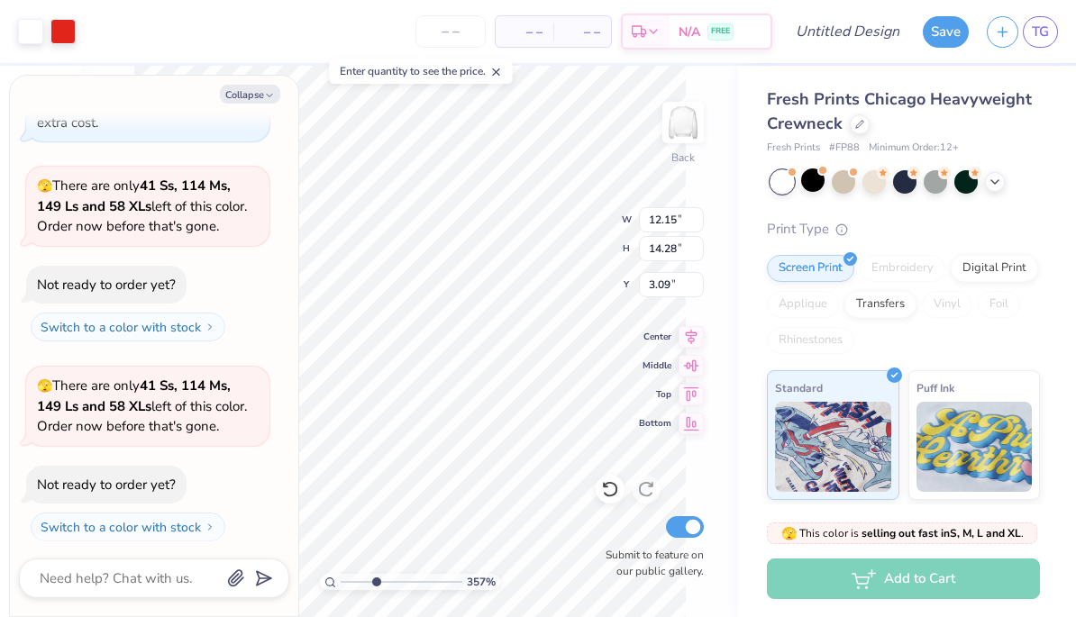
click at [786, 182] on div at bounding box center [781, 181] width 23 height 23
click at [803, 177] on div at bounding box center [812, 179] width 23 height 23
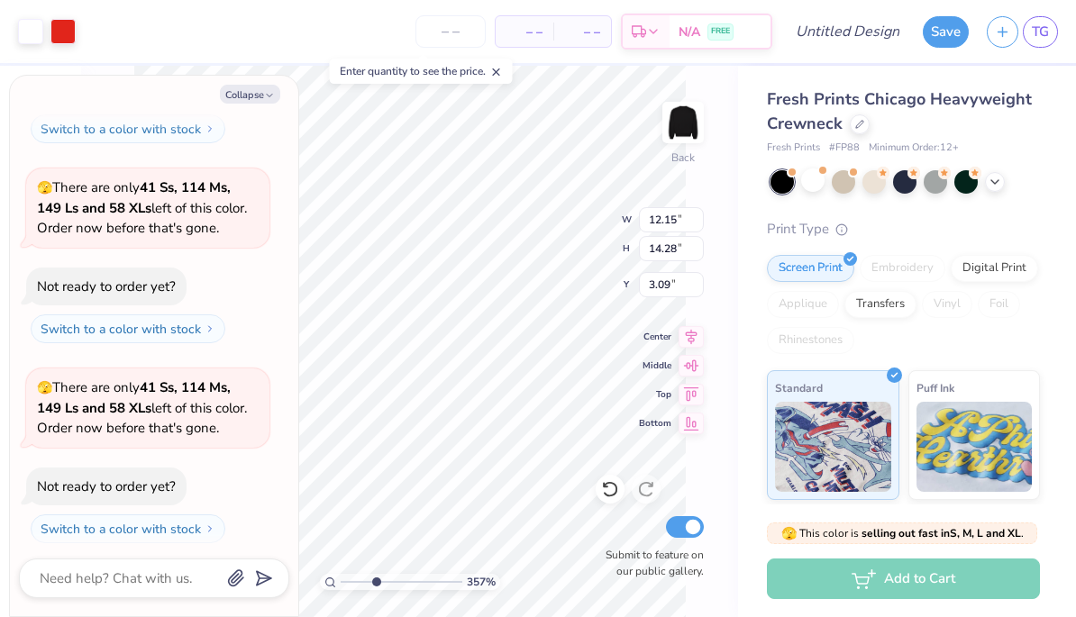
scroll to position [659, 0]
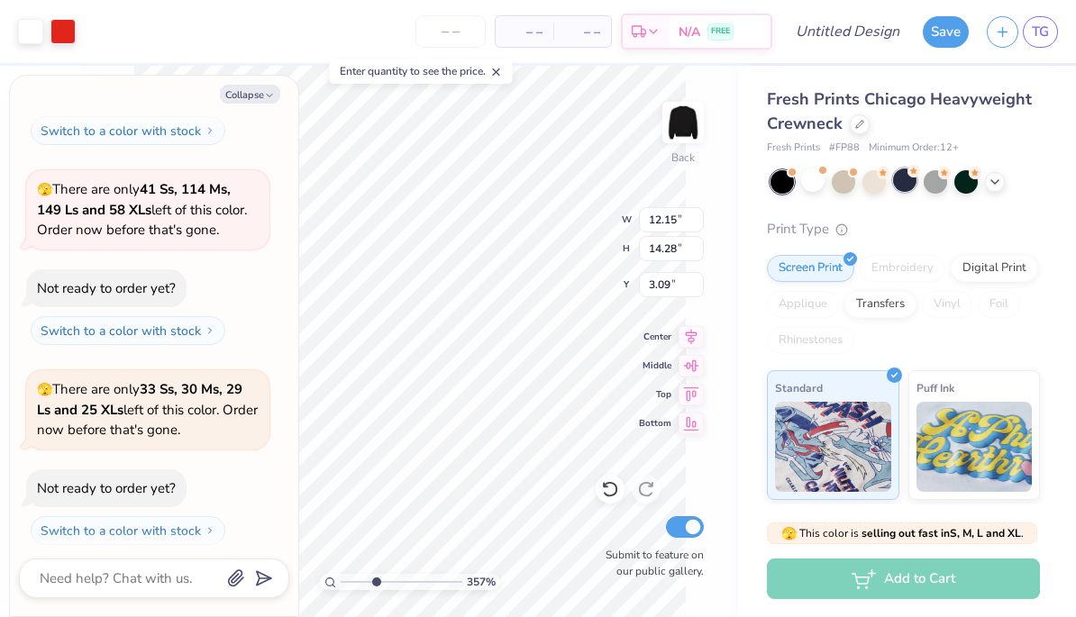
click at [903, 184] on div at bounding box center [904, 179] width 23 height 23
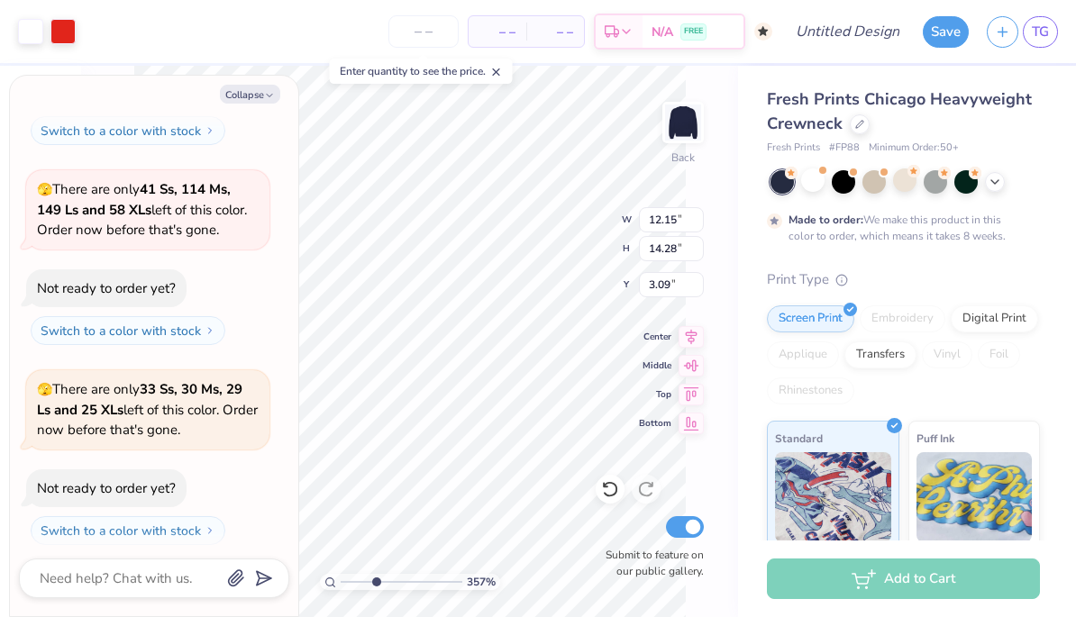
scroll to position [808, 0]
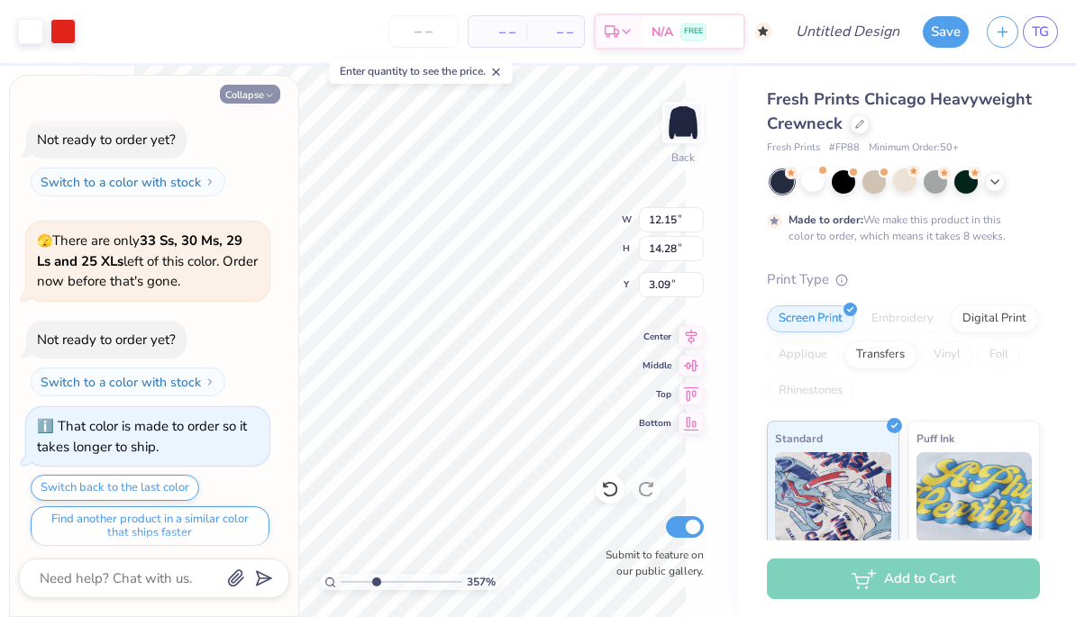
click at [256, 97] on button "Collapse" at bounding box center [250, 94] width 60 height 19
type textarea "x"
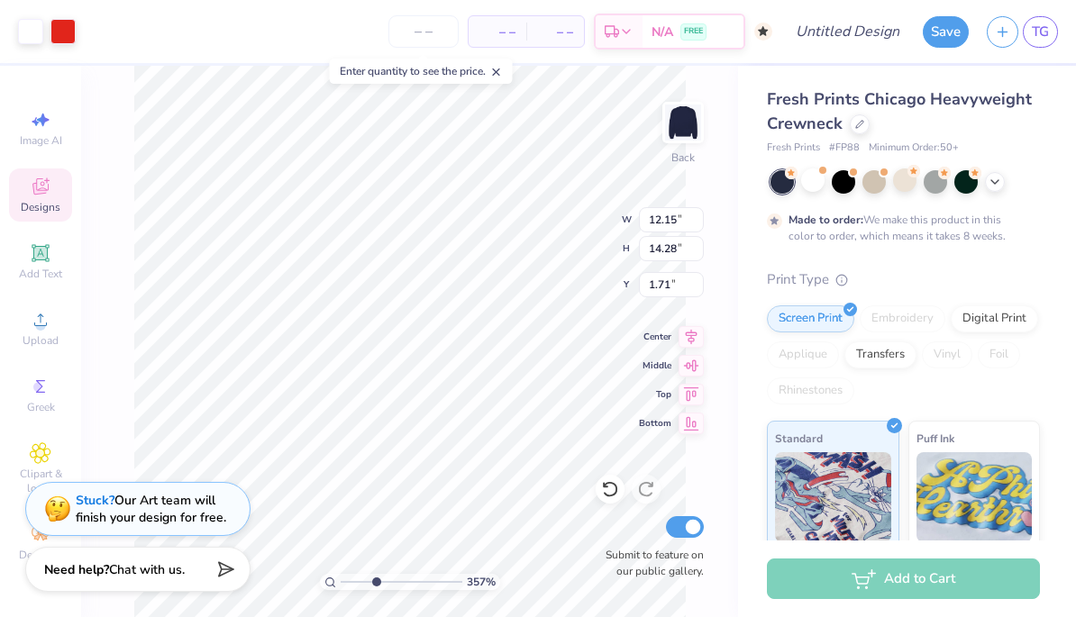
type input "3.00"
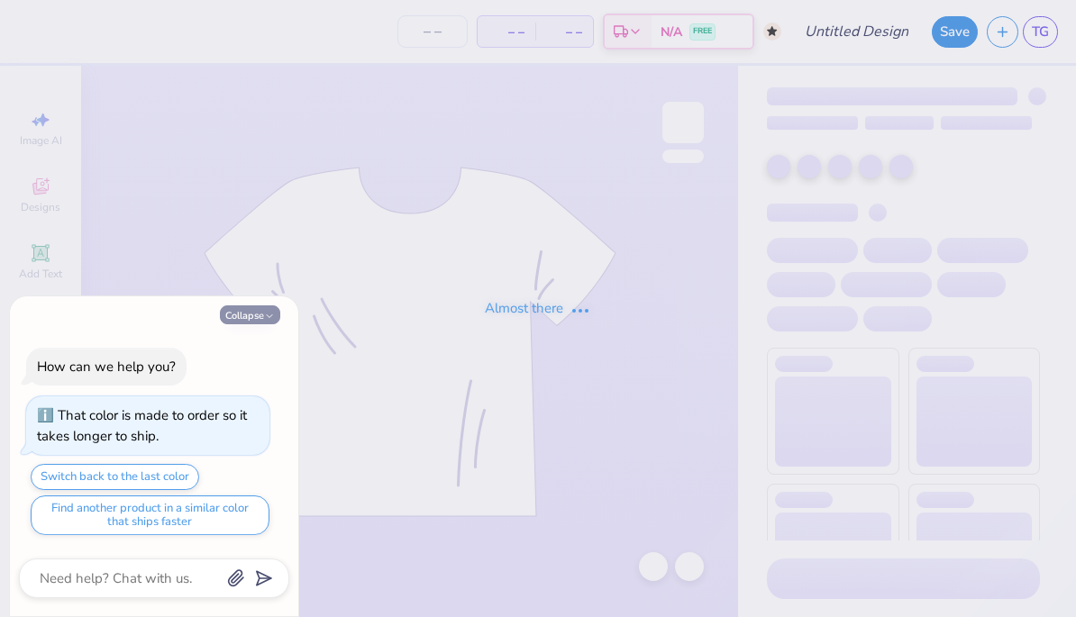
click at [263, 311] on button "Collapse" at bounding box center [250, 314] width 60 height 19
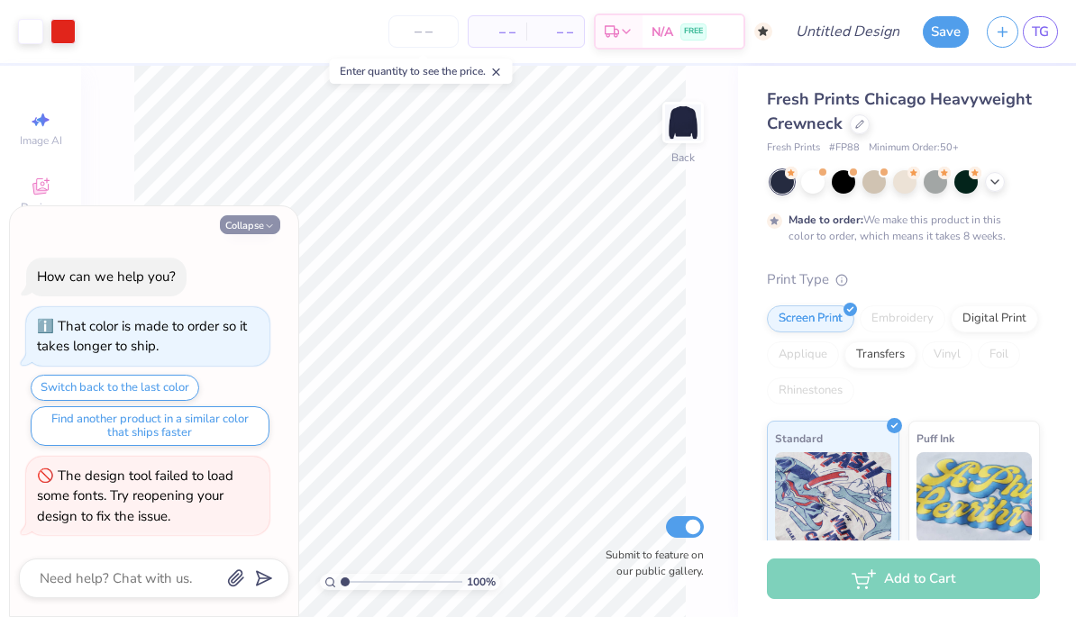
click at [269, 231] on icon "button" at bounding box center [269, 226] width 11 height 11
type textarea "x"
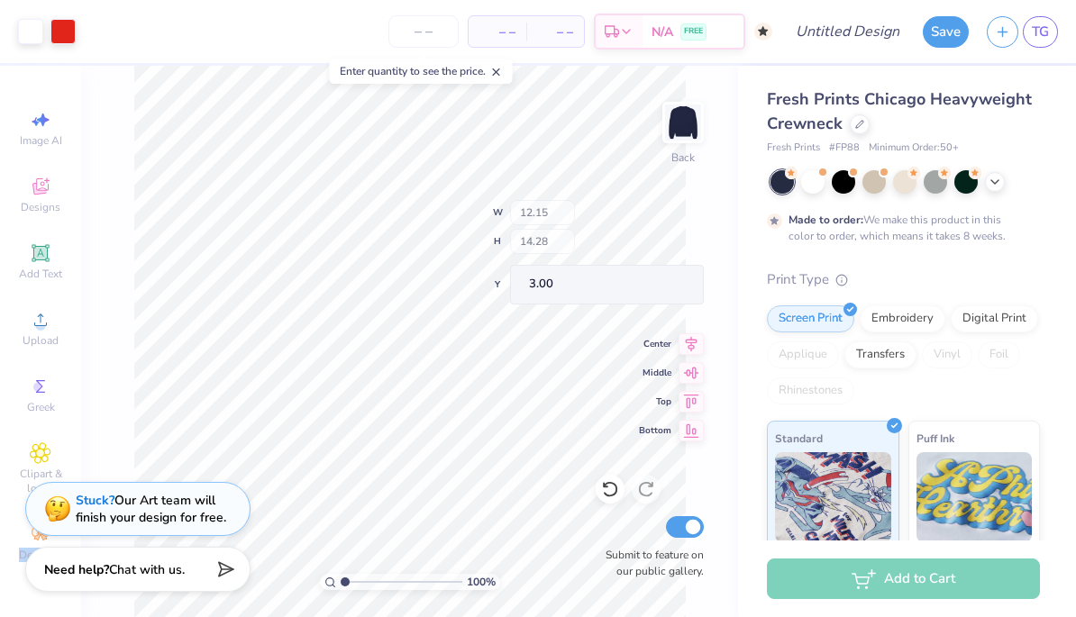
type input "11.14"
type input "2.58"
type input "5.69"
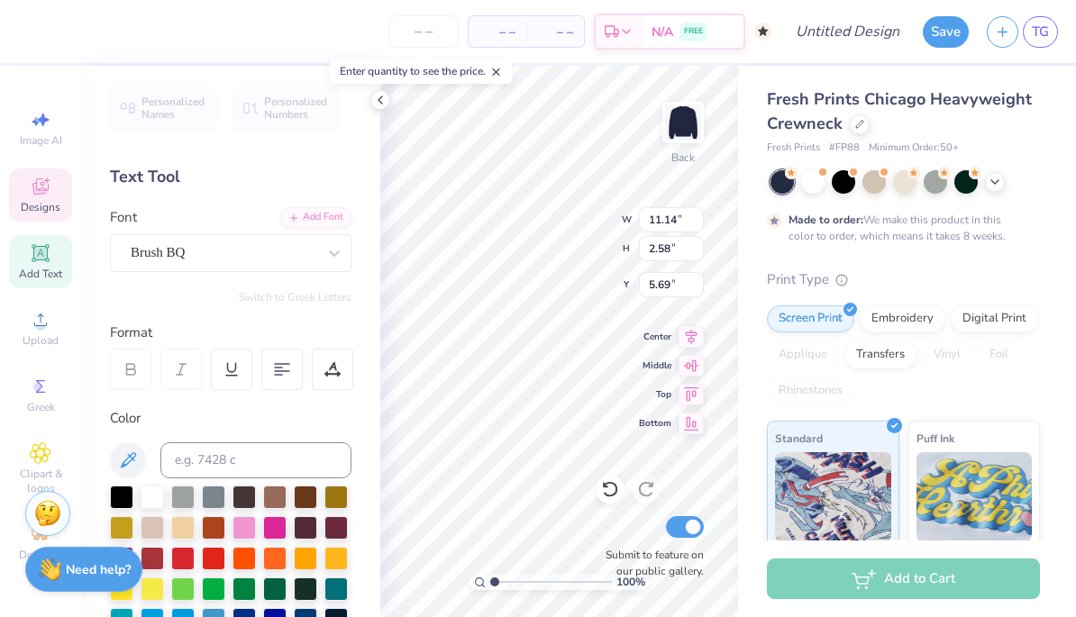
scroll to position [1, 0]
type textarea "p"
type textarea "zeta tau alpha"
click at [760, 385] on div "Fresh Prints Chicago Heavyweight Crewneck Fresh Prints # FP88 Minimum Order: 50…" at bounding box center [907, 447] width 338 height 762
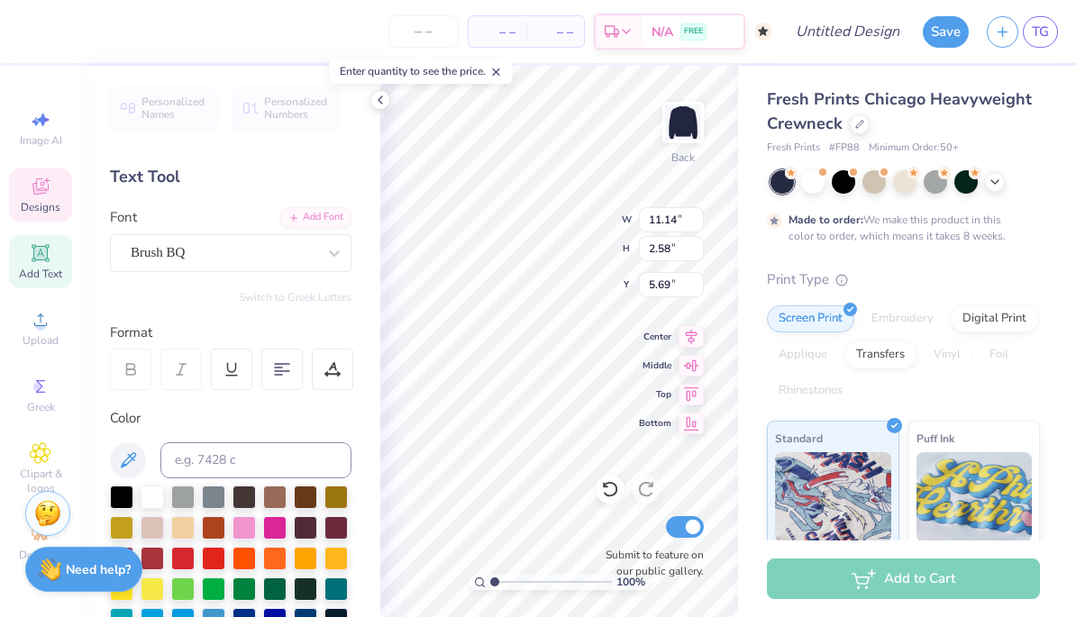
type input "14.79"
type input "2.65"
type input "5.68"
type input "5.67"
type input "0.90"
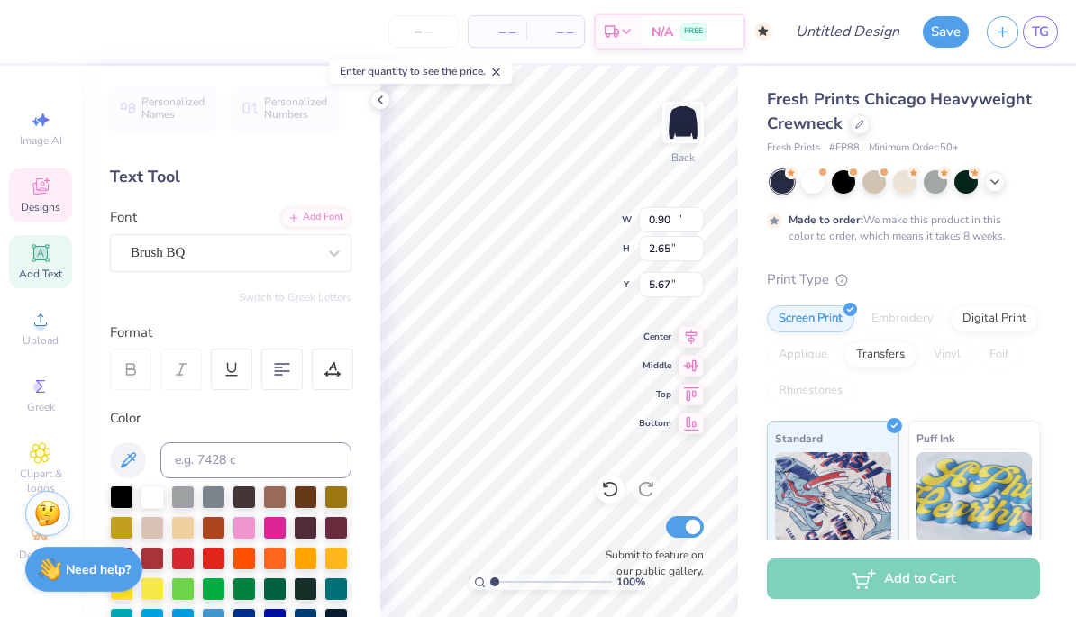
type input "5.64"
type input "11.64"
type textarea "T"
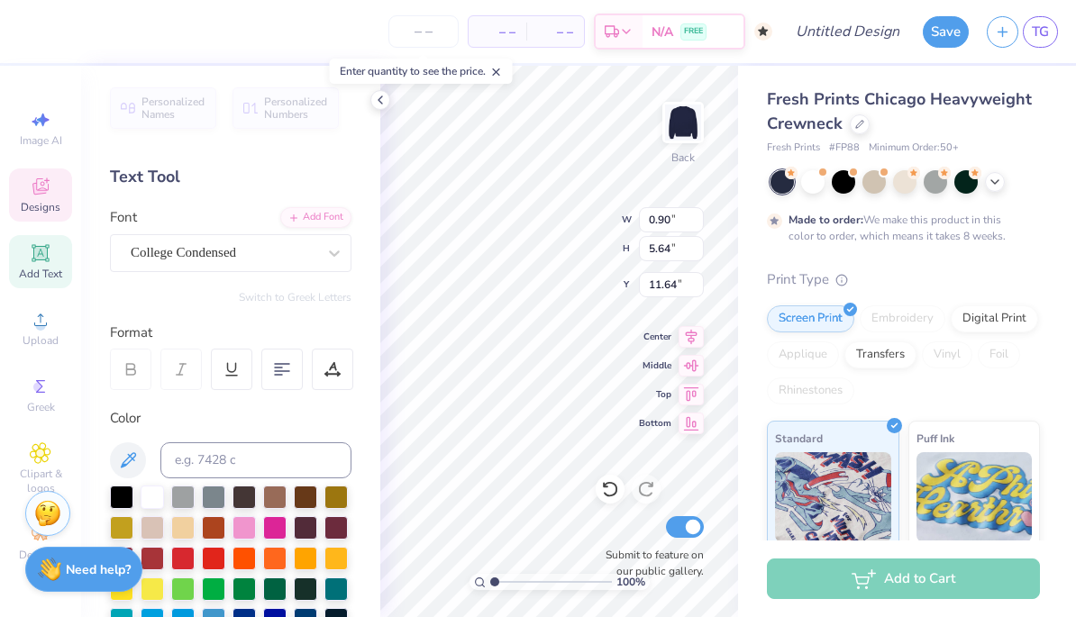
type textarea "zeta tau alpha"
type input "7.05"
type input "10.94"
click at [739, 108] on div "Fresh Prints Chicago Heavyweight Crewneck Fresh Prints # FP88 Minimum Order: 50…" at bounding box center [907, 447] width 338 height 762
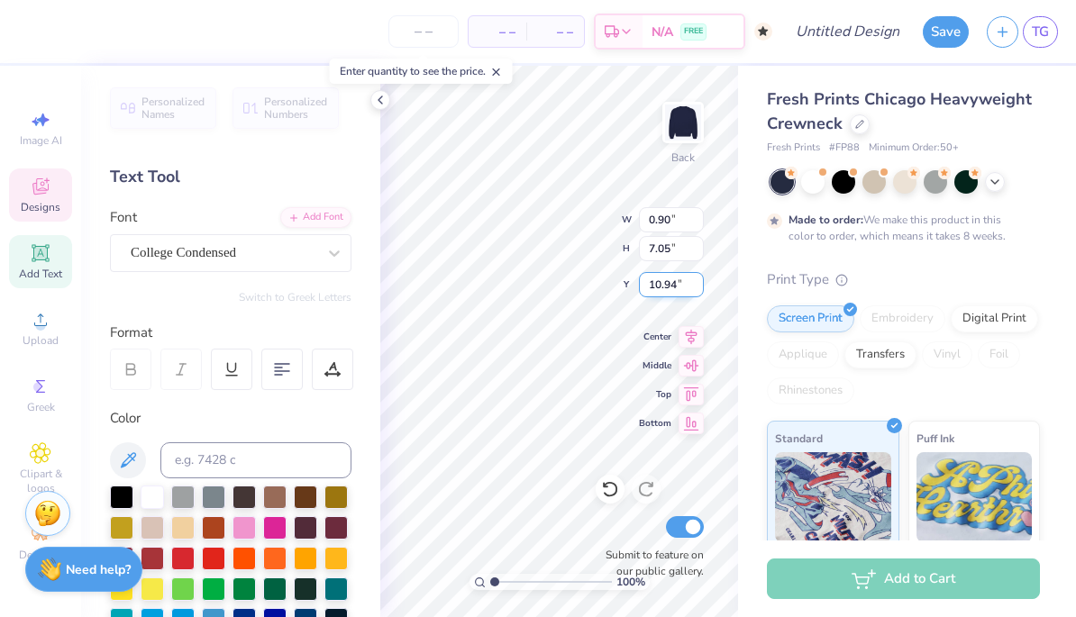
type input "5.64"
type input "11.64"
type textarea "A"
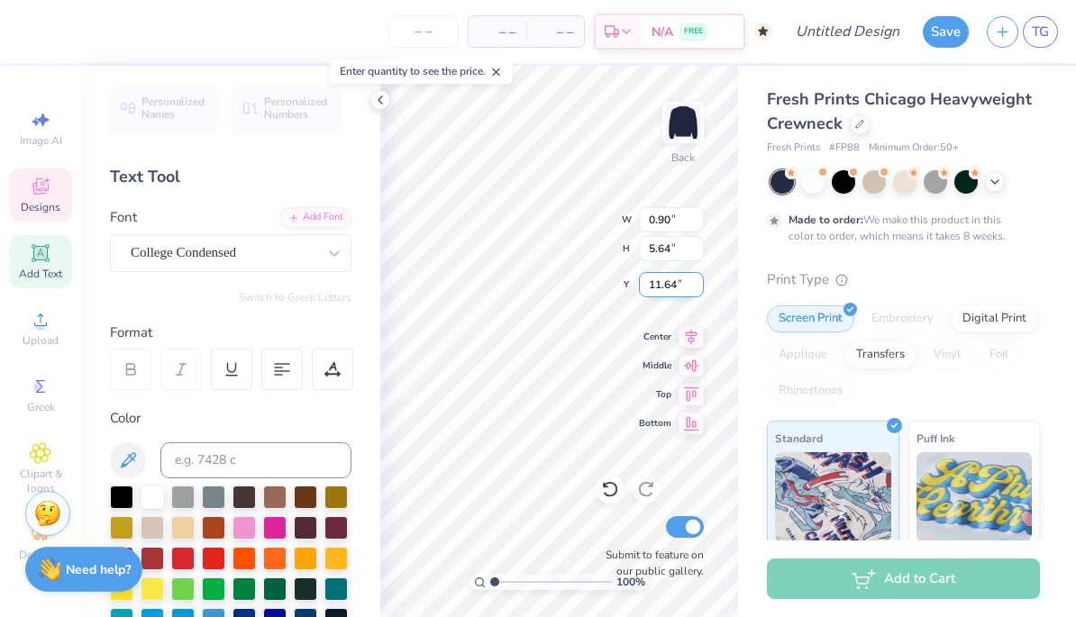
type textarea "zeta tau alpha"
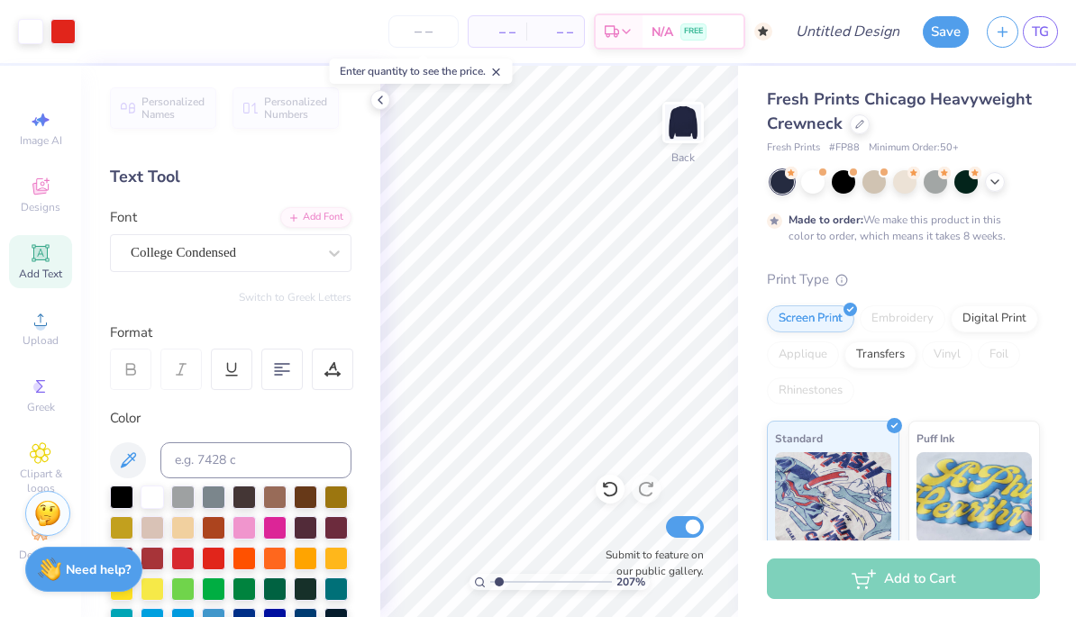
type input "1"
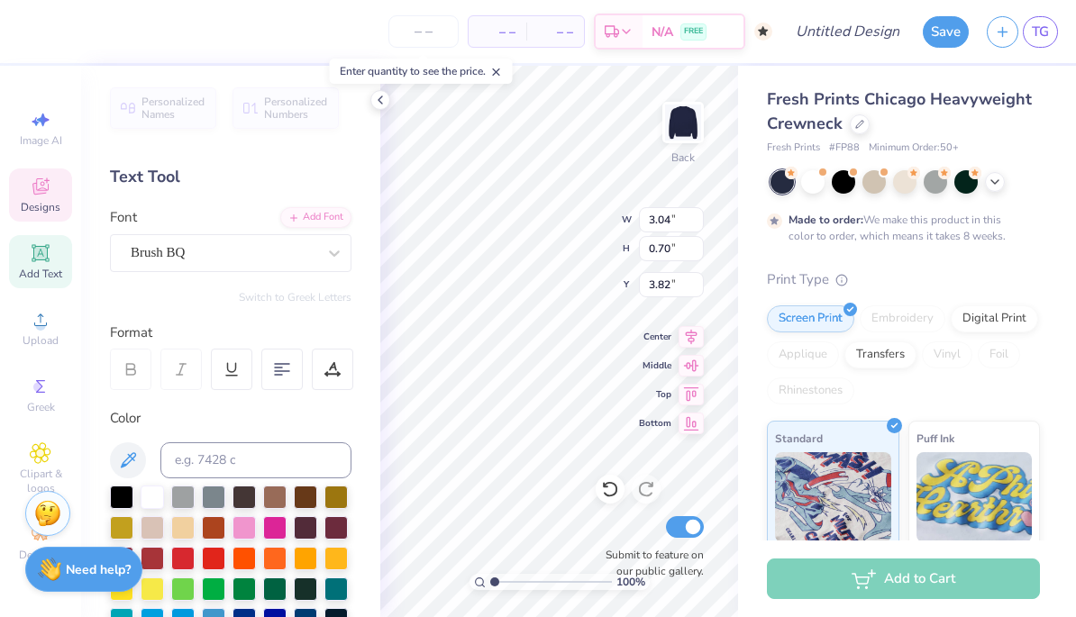
scroll to position [0, 0]
type textarea "p"
type textarea "zeta tau alpha"
drag, startPoint x: 603, startPoint y: 59, endPoint x: 763, endPoint y: 159, distance: 188.5
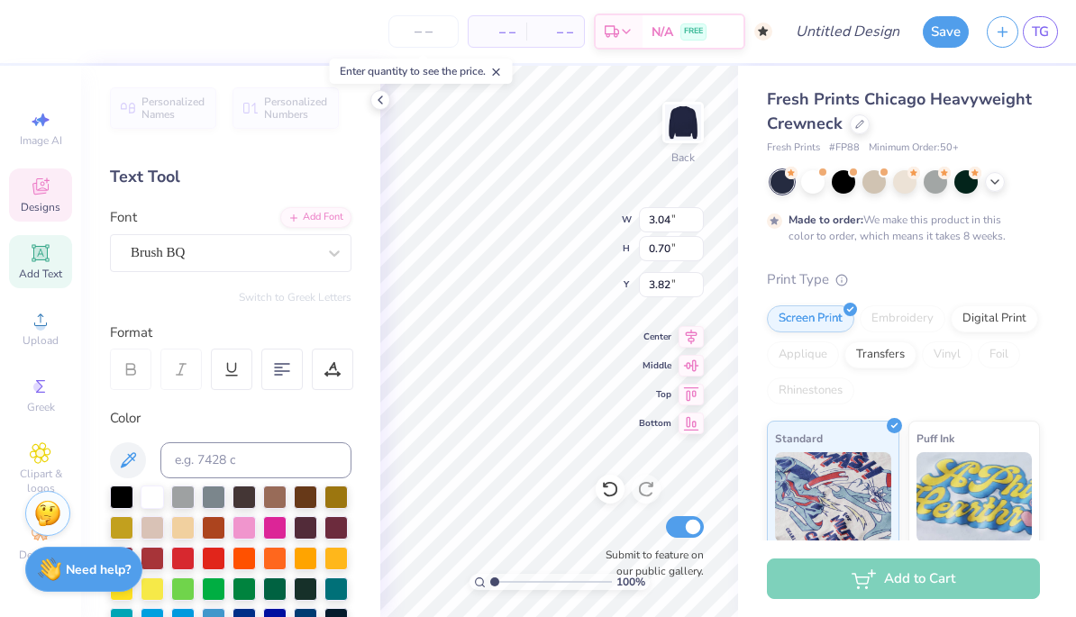
click at [603, 59] on div "– – Per Item – – Total Est. Delivery N/A FREE" at bounding box center [399, 31] width 745 height 63
type input "4.04"
type input "0.72"
type input "2.63692608300027"
type textarea "6"
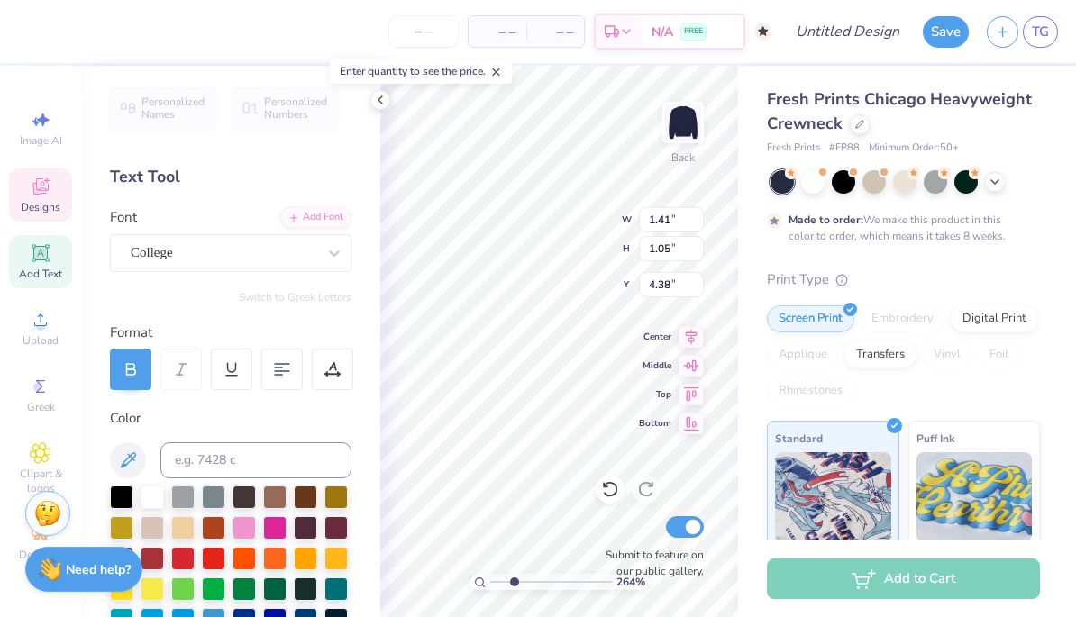
scroll to position [1, 0]
type textarea "98"
click at [747, 114] on div "Fresh Prints Chicago Heavyweight Crewneck Fresh Prints # FP88 Minimum Order: 50…" at bounding box center [907, 447] width 338 height 762
click at [386, 102] on icon at bounding box center [380, 100] width 14 height 14
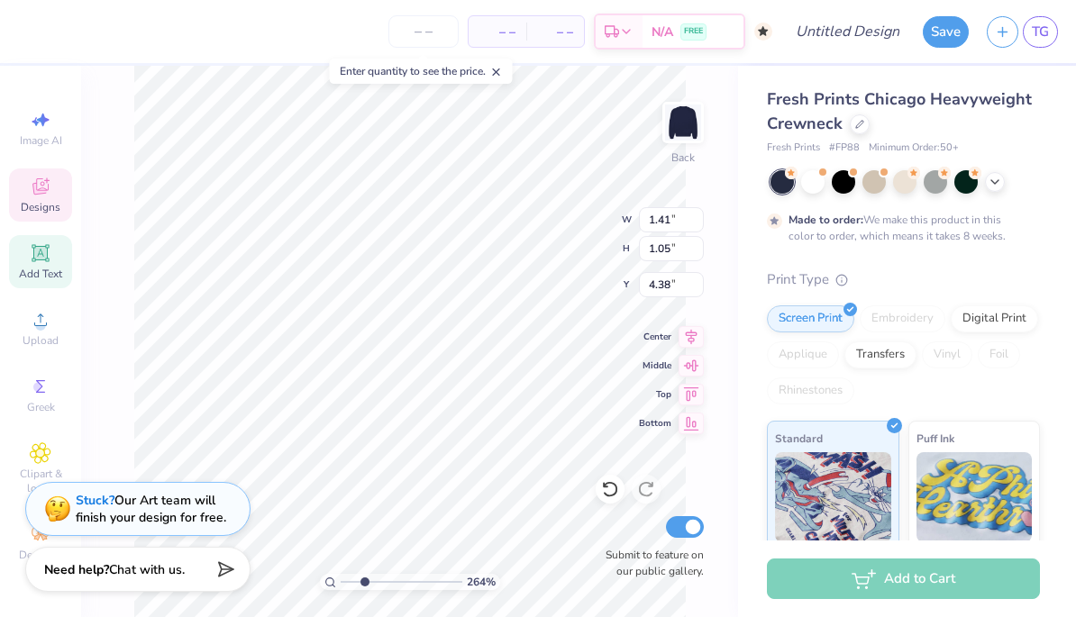
click at [756, 253] on div "Fresh Prints Chicago Heavyweight Crewneck Fresh Prints # FP88 Minimum Order: 50…" at bounding box center [907, 447] width 338 height 762
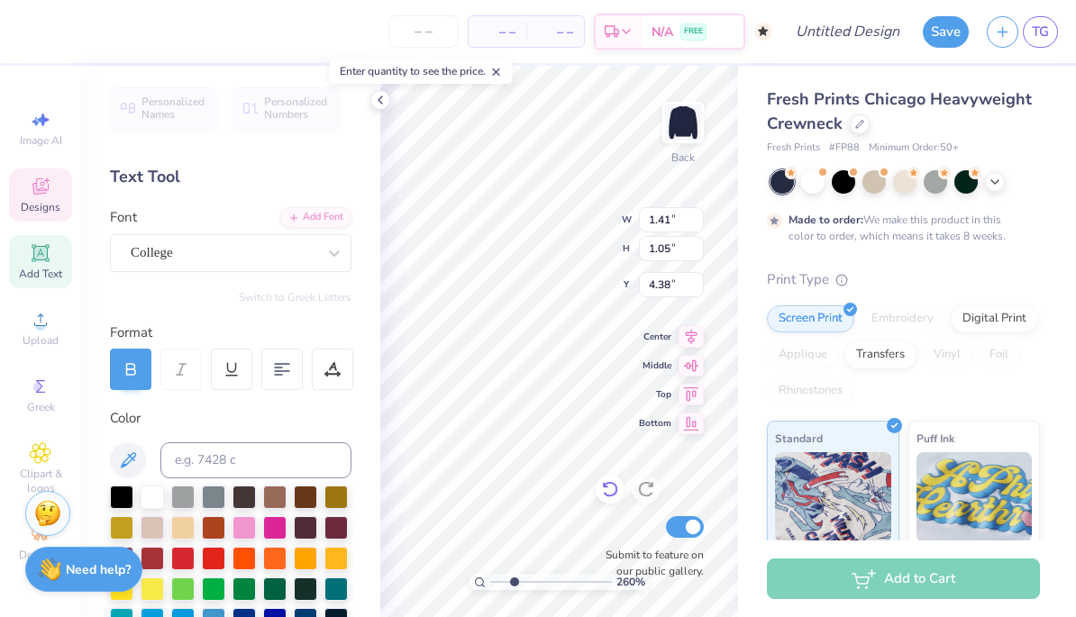
click at [612, 491] on icon at bounding box center [610, 489] width 18 height 18
drag, startPoint x: 650, startPoint y: 494, endPoint x: 762, endPoint y: 376, distance: 163.1
click at [650, 494] on icon at bounding box center [646, 489] width 18 height 18
click at [769, 369] on div "Screen Print Embroidery Digital Print Applique Transfers Vinyl Foil Rhinestones" at bounding box center [903, 354] width 273 height 99
click at [387, 102] on div at bounding box center [380, 100] width 20 height 20
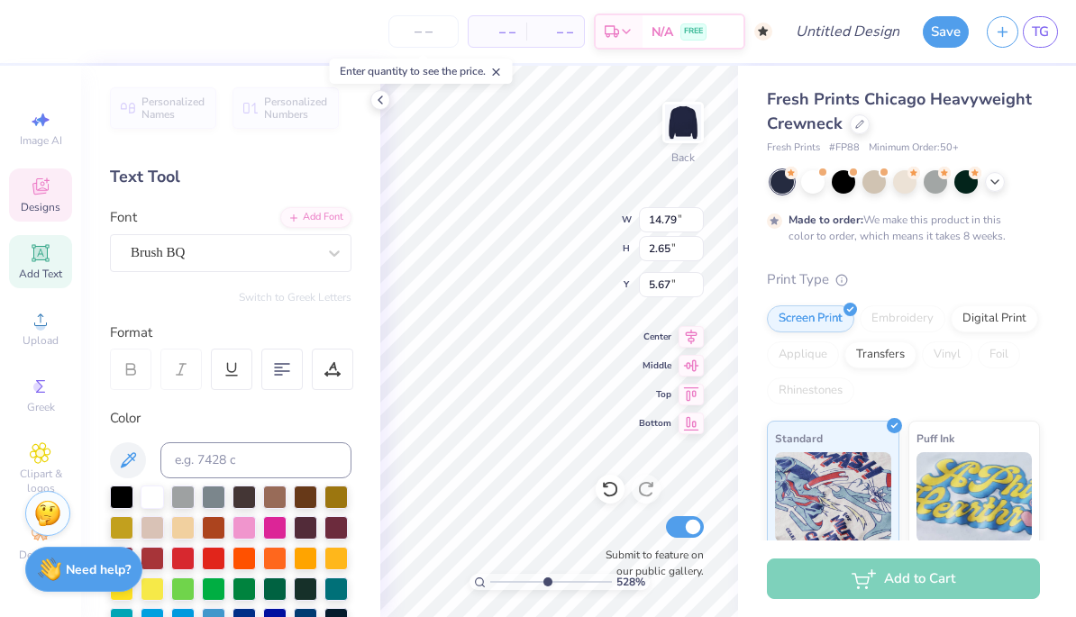
click at [766, 262] on div "Fresh Prints Chicago Heavyweight Crewneck Fresh Prints # FP88 Minimum Order: 50…" at bounding box center [907, 447] width 338 height 762
click at [388, 96] on div at bounding box center [380, 100] width 20 height 20
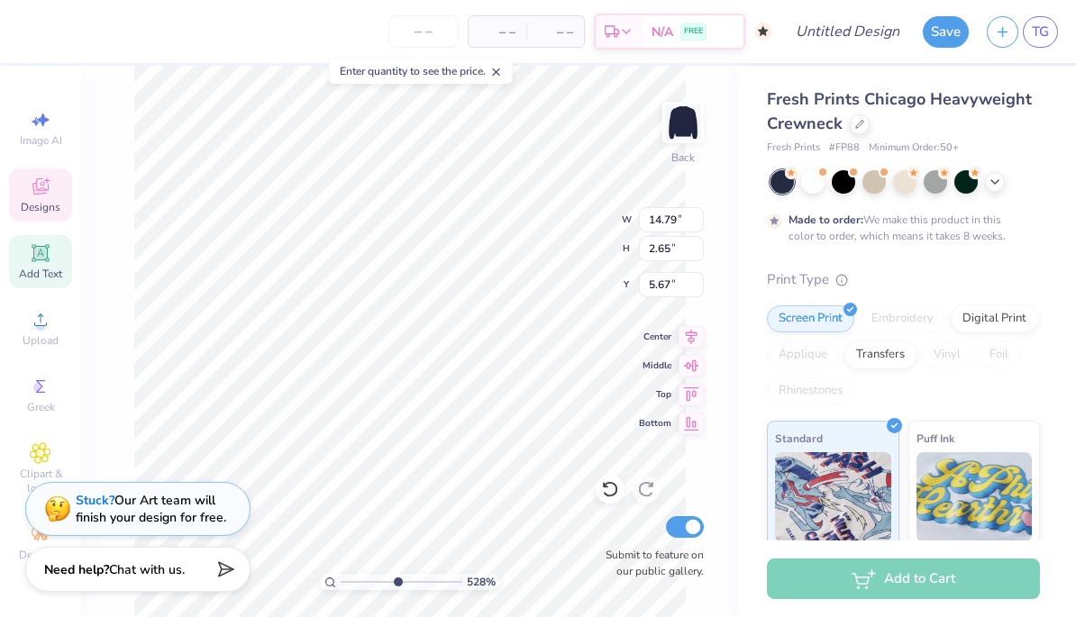
click at [304, 27] on div "– – Per Item – – Total Est. Delivery N/A FREE" at bounding box center [399, 31] width 745 height 63
click at [718, 342] on div "528 % Back W 14.79 14.79 " H 2.65 2.65 " Y 5.67 5.67 " Center Middle Top Bottom…" at bounding box center [409, 341] width 657 height 551
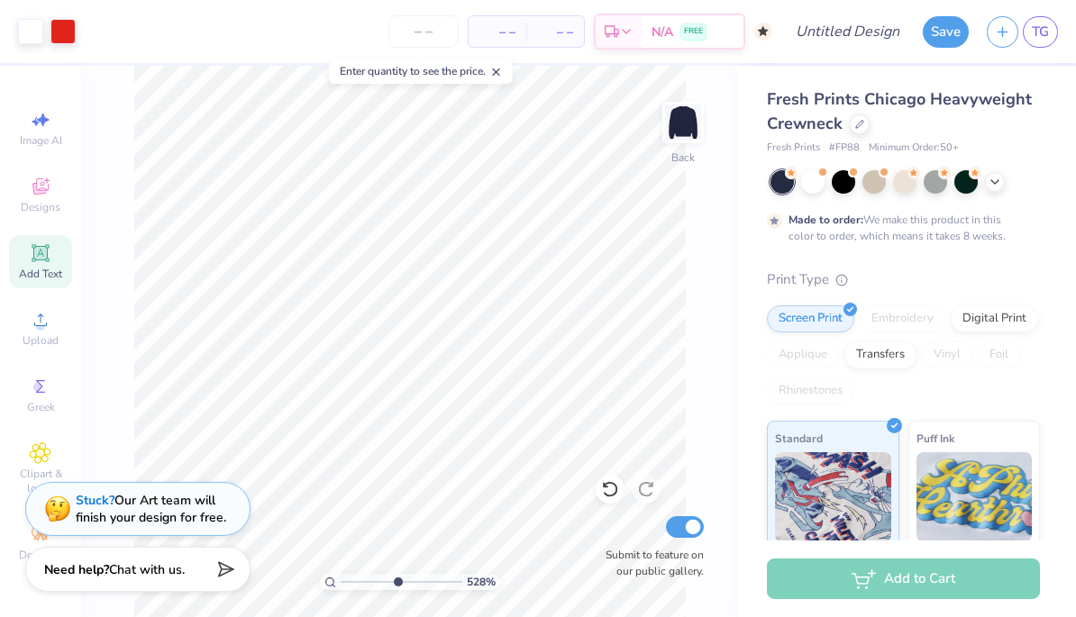
click at [503, 70] on icon at bounding box center [496, 72] width 13 height 13
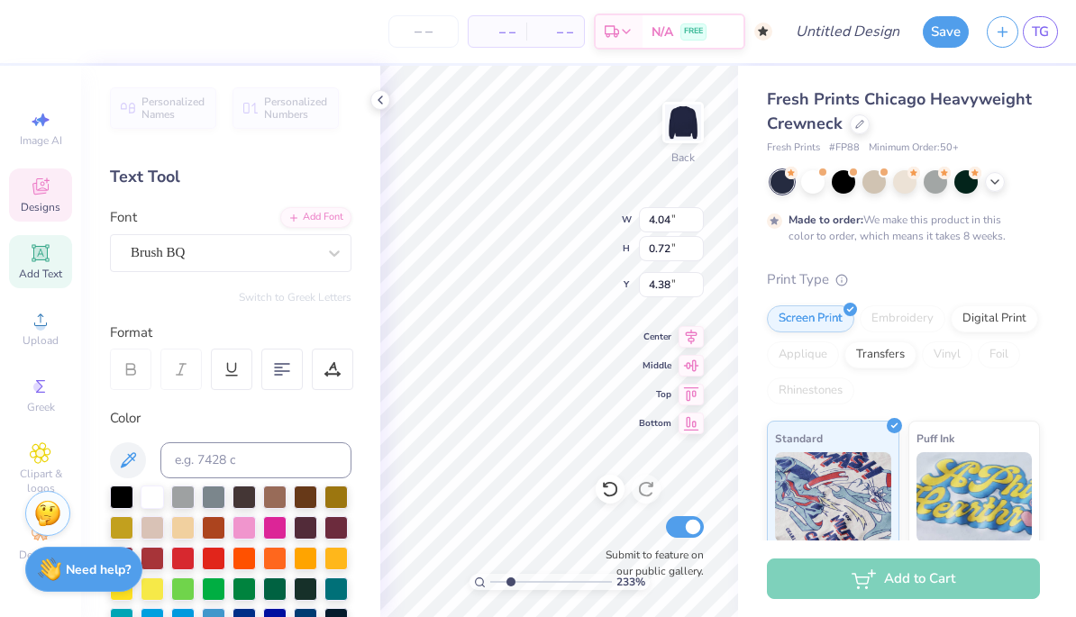
type input "2.32773590569229"
type input "4.38"
click at [382, 109] on div at bounding box center [380, 100] width 20 height 20
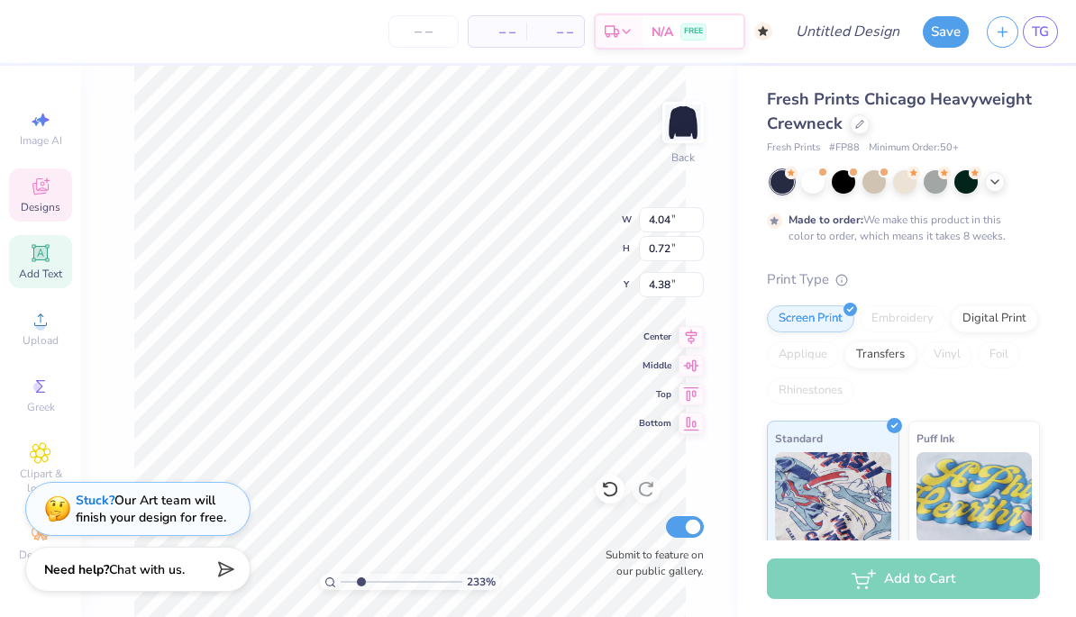
click at [751, 300] on div "Fresh Prints Chicago Heavyweight Crewneck Fresh Prints # FP88 Minimum Order: 50…" at bounding box center [907, 447] width 338 height 762
type input "1.75786754339039"
type input "8.44"
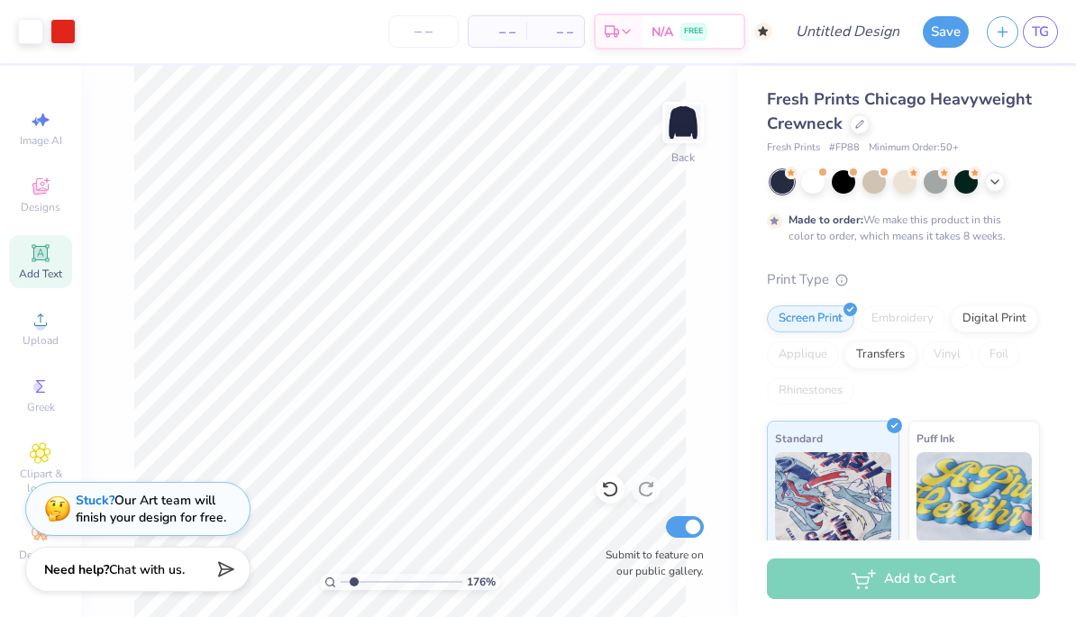
drag, startPoint x: 831, startPoint y: 321, endPoint x: 720, endPoint y: 332, distance: 111.4
click at [0, 0] on html "Art colors – – Per Item – – Total Est. Delivery N/A FREE Design Title Save TG I…" at bounding box center [538, 308] width 1076 height 617
type input "3.55318291523757"
